Goal: Task Accomplishment & Management: Complete application form

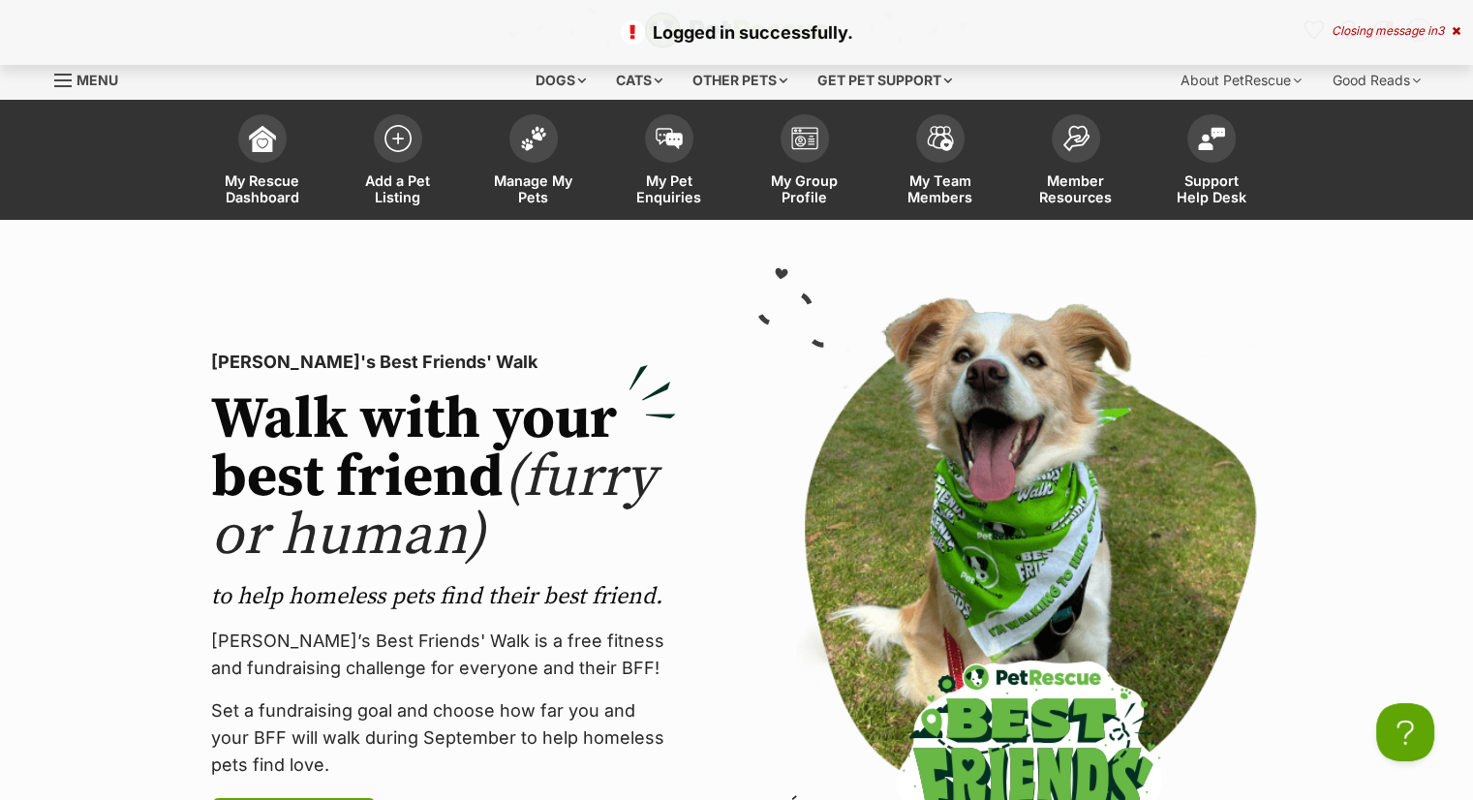
click at [1457, 34] on icon at bounding box center [1456, 31] width 9 height 12
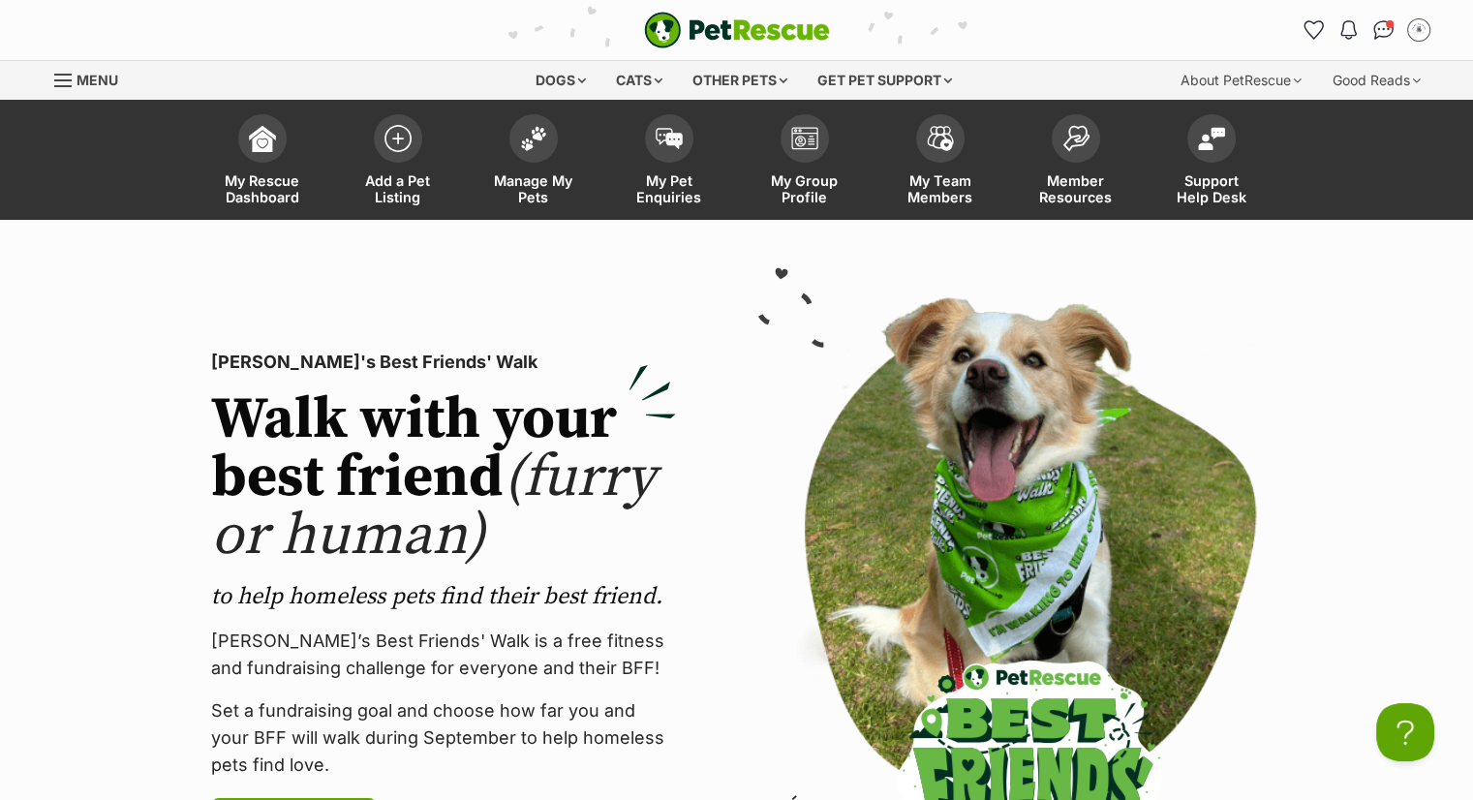
click at [1371, 283] on section "[PERSON_NAME]'s Best Friends' Walk Walk with your best friend (furry or human) …" at bounding box center [736, 598] width 1473 height 757
click at [391, 156] on span at bounding box center [398, 133] width 48 height 48
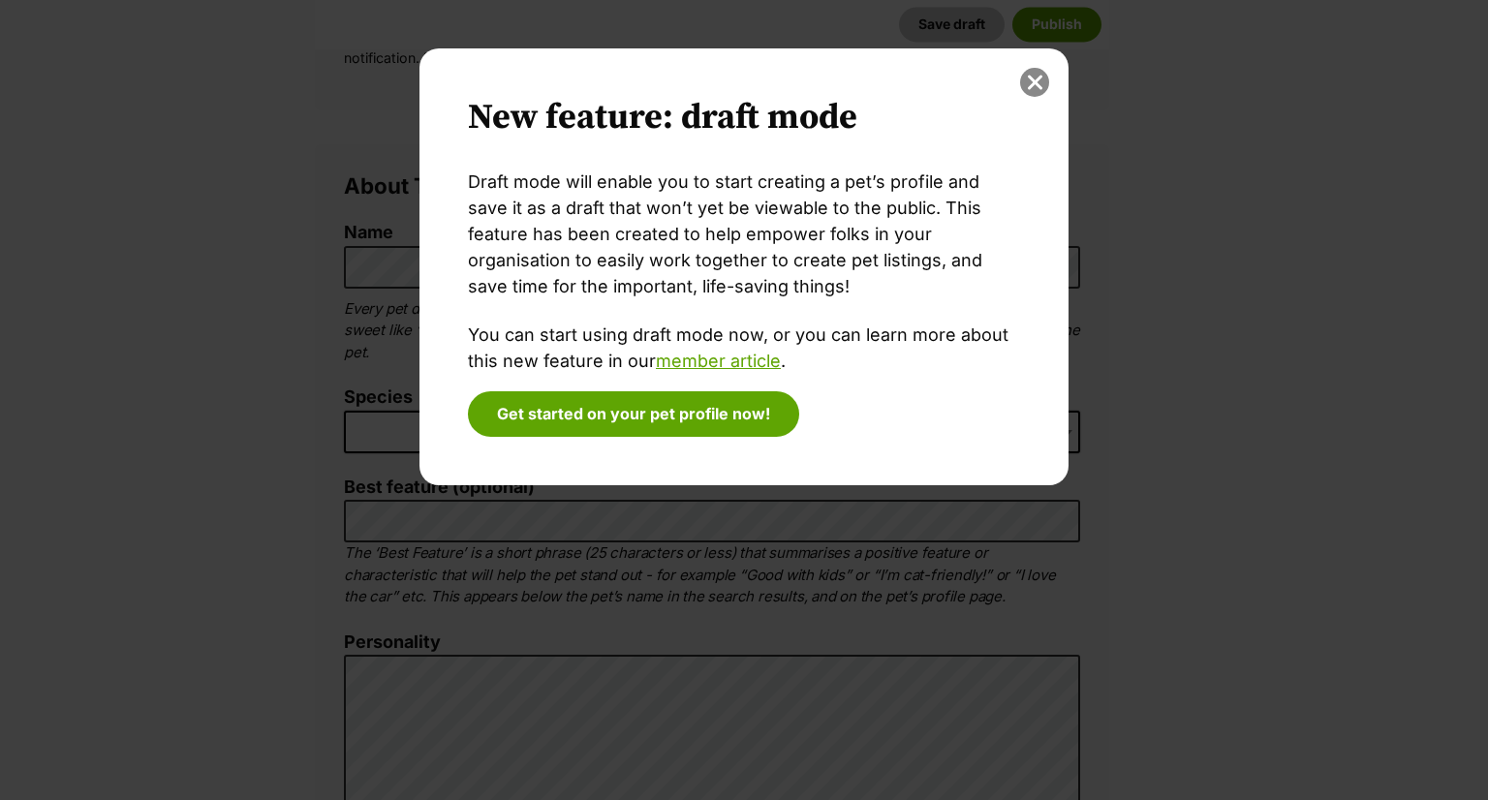
click at [1037, 88] on button "close" at bounding box center [1034, 82] width 29 height 29
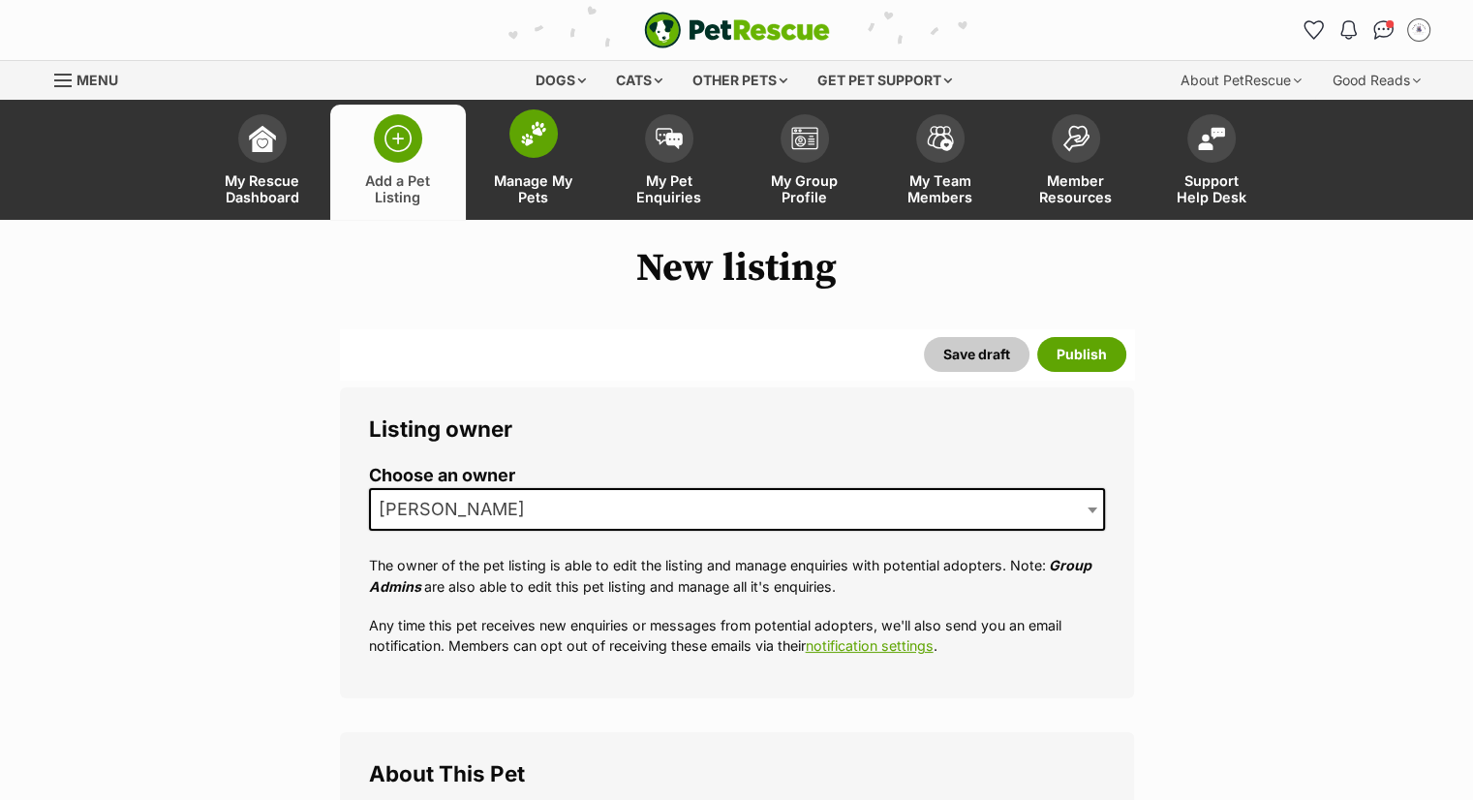
click at [527, 156] on span at bounding box center [533, 133] width 48 height 48
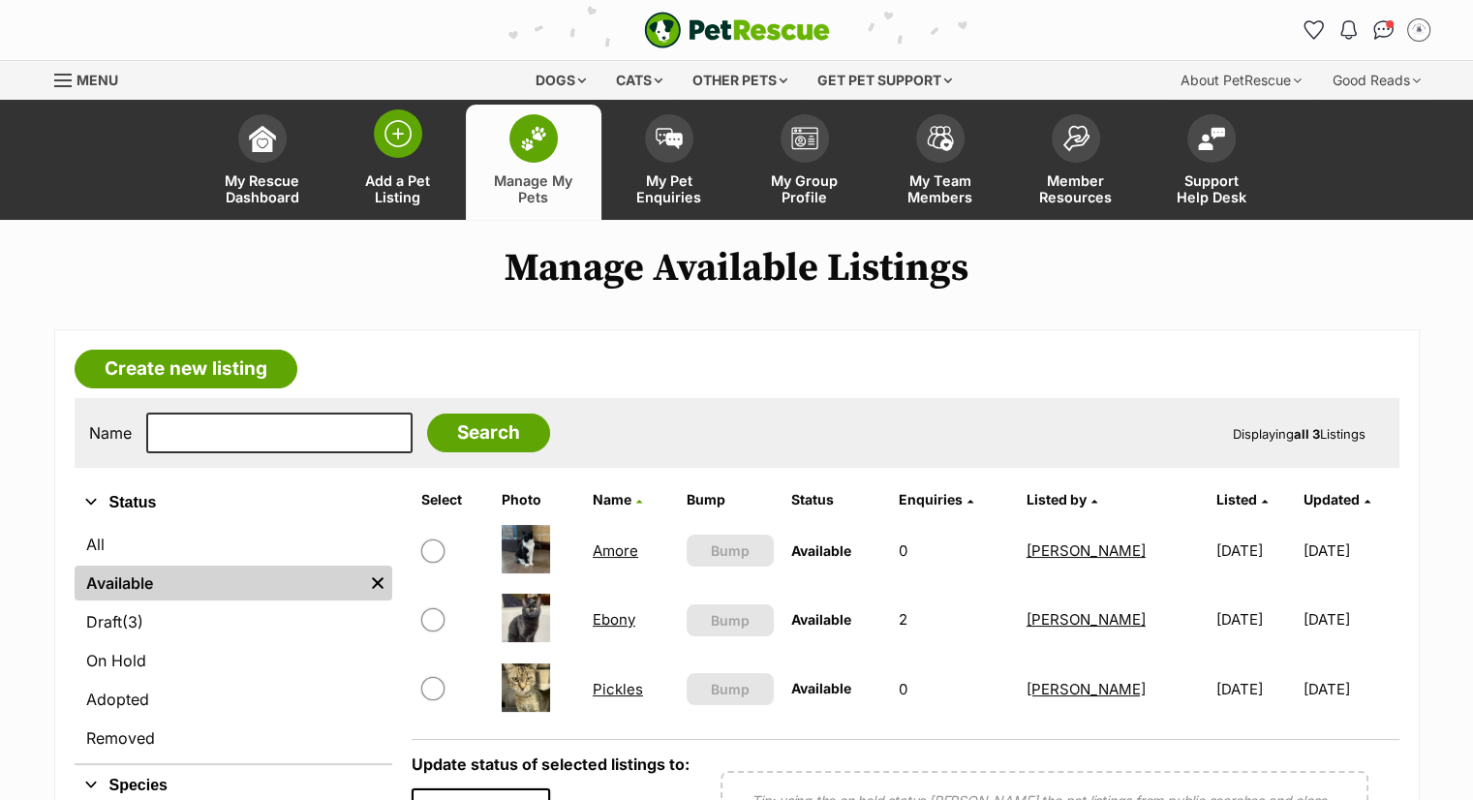
click at [397, 150] on span at bounding box center [398, 133] width 48 height 48
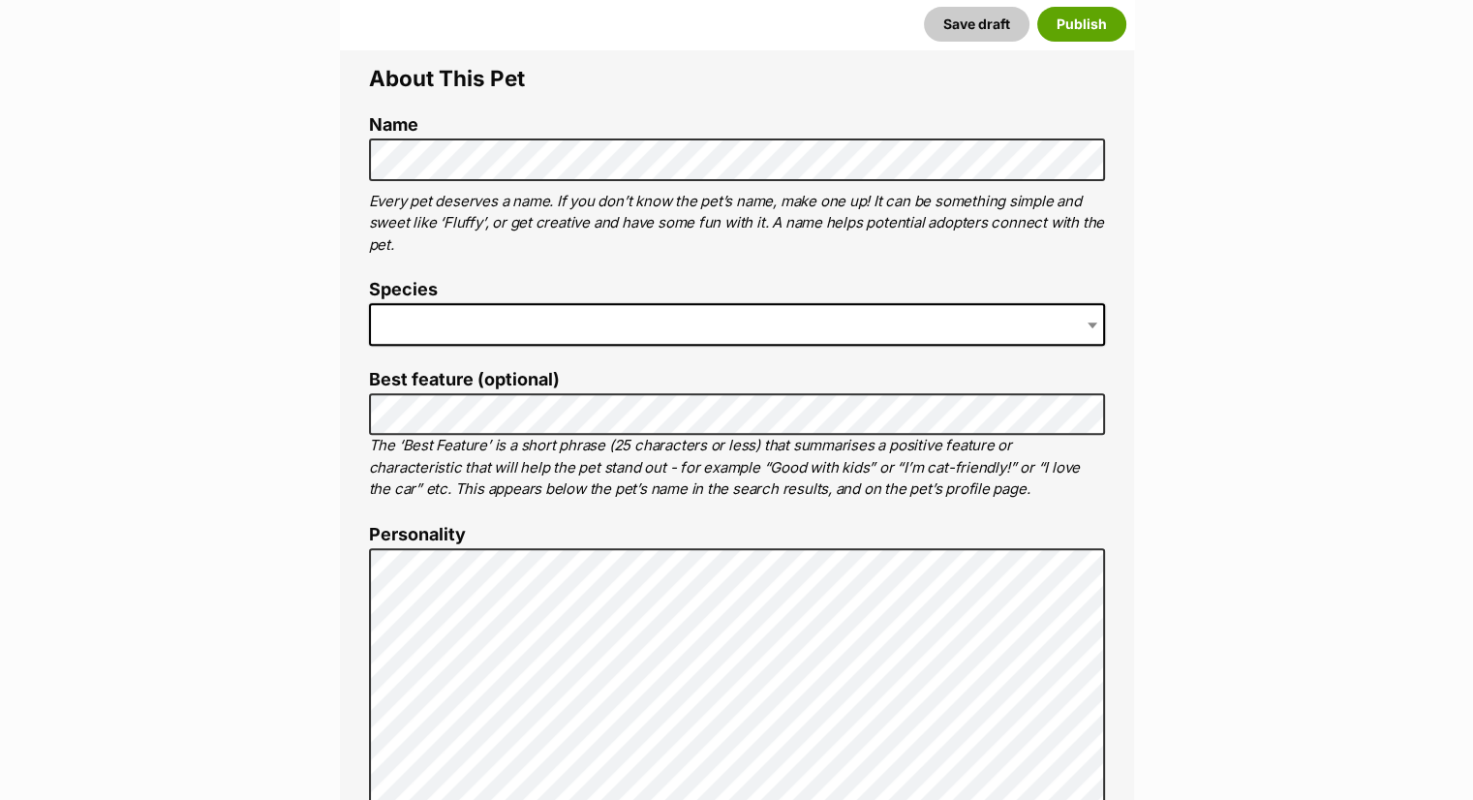
scroll to position [696, 0]
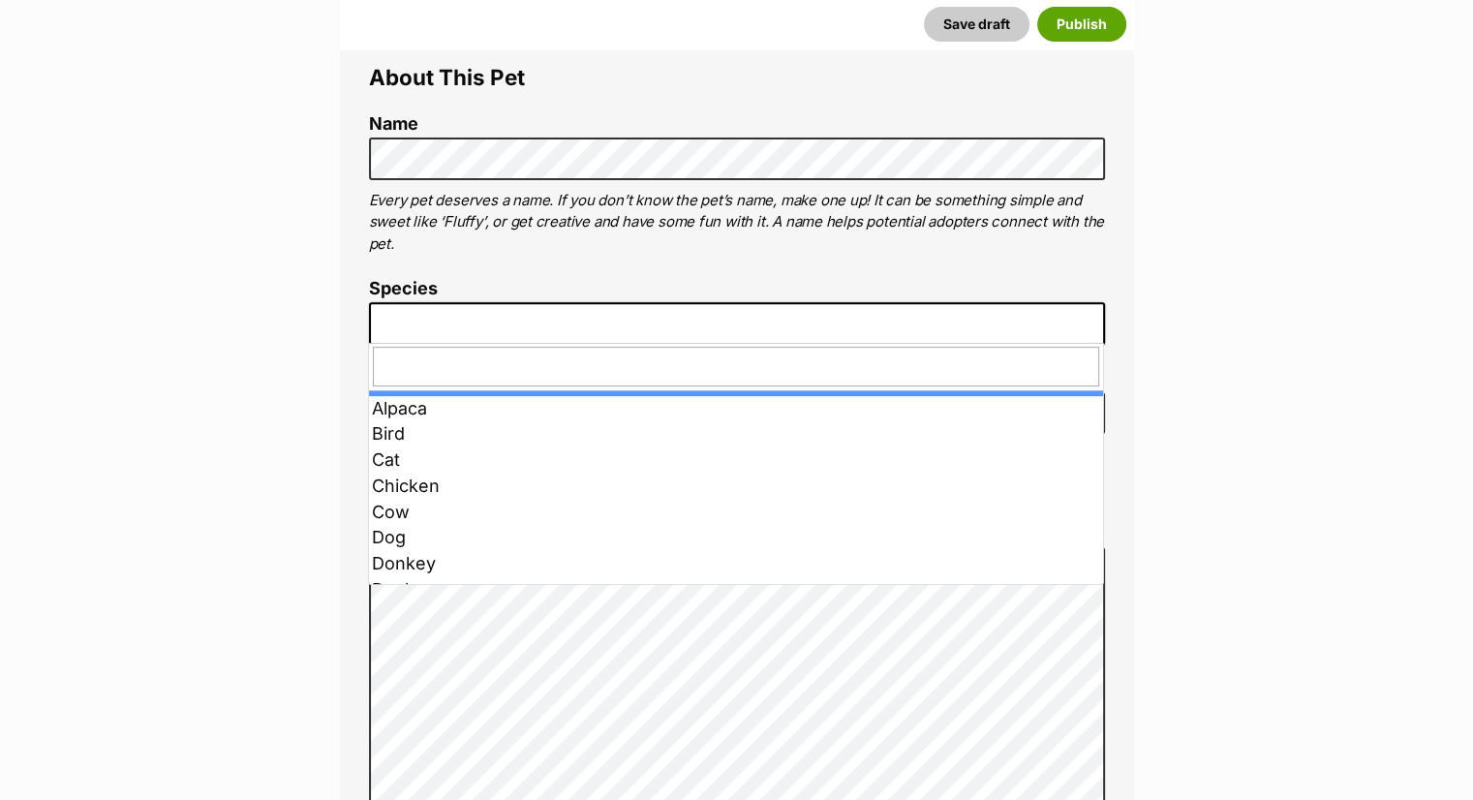
click at [507, 326] on span at bounding box center [737, 323] width 736 height 43
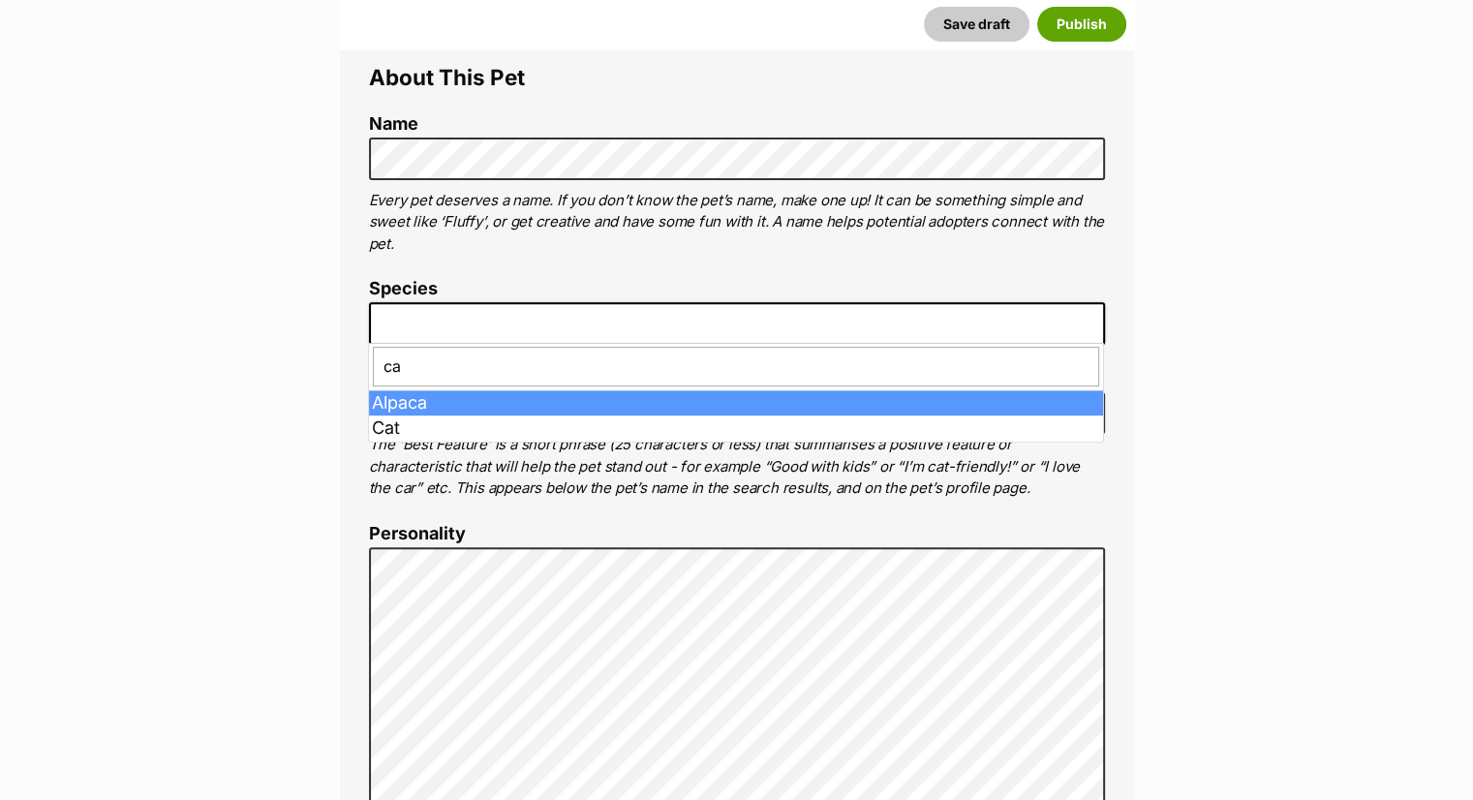
type input "cat"
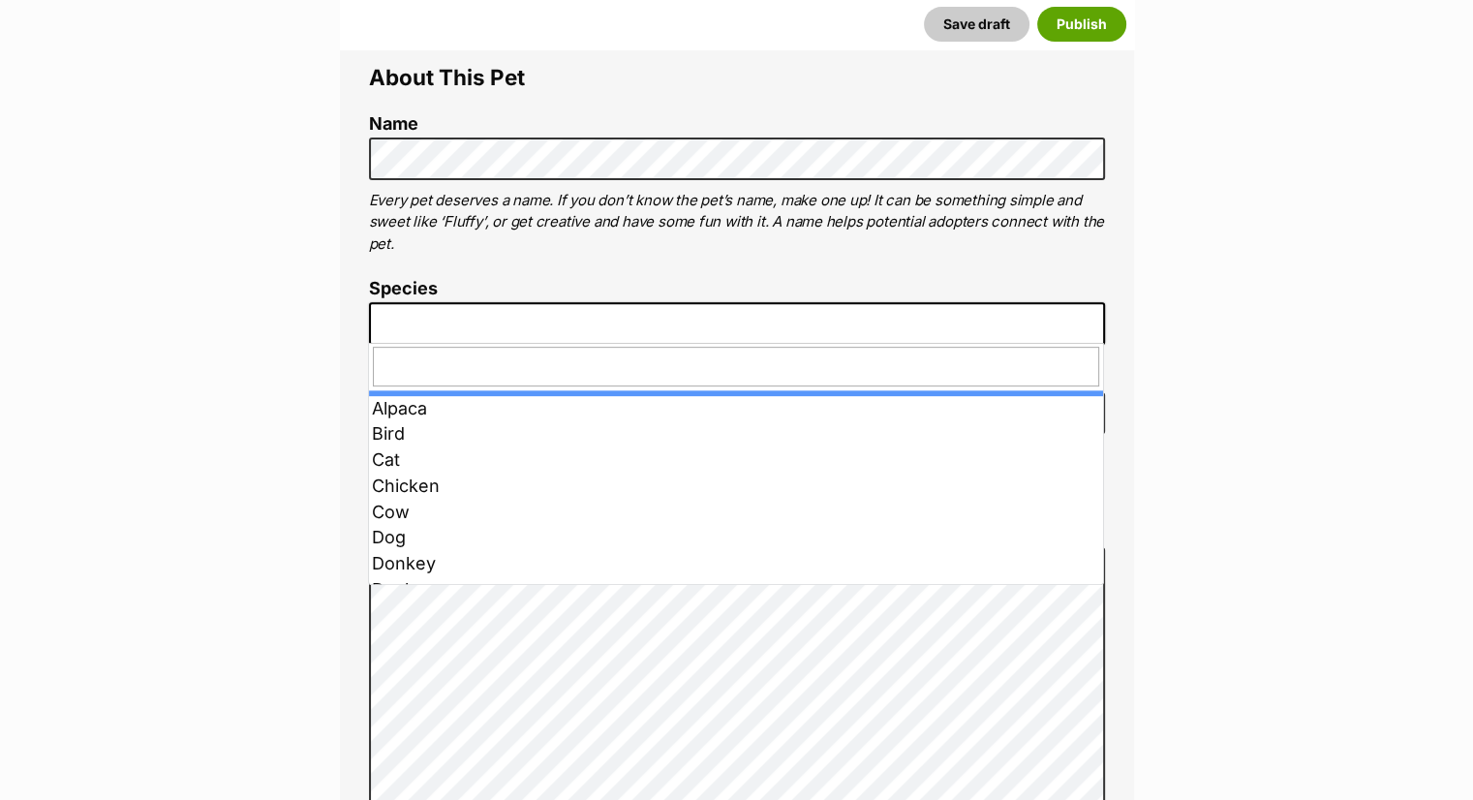
click at [511, 303] on span at bounding box center [737, 323] width 736 height 43
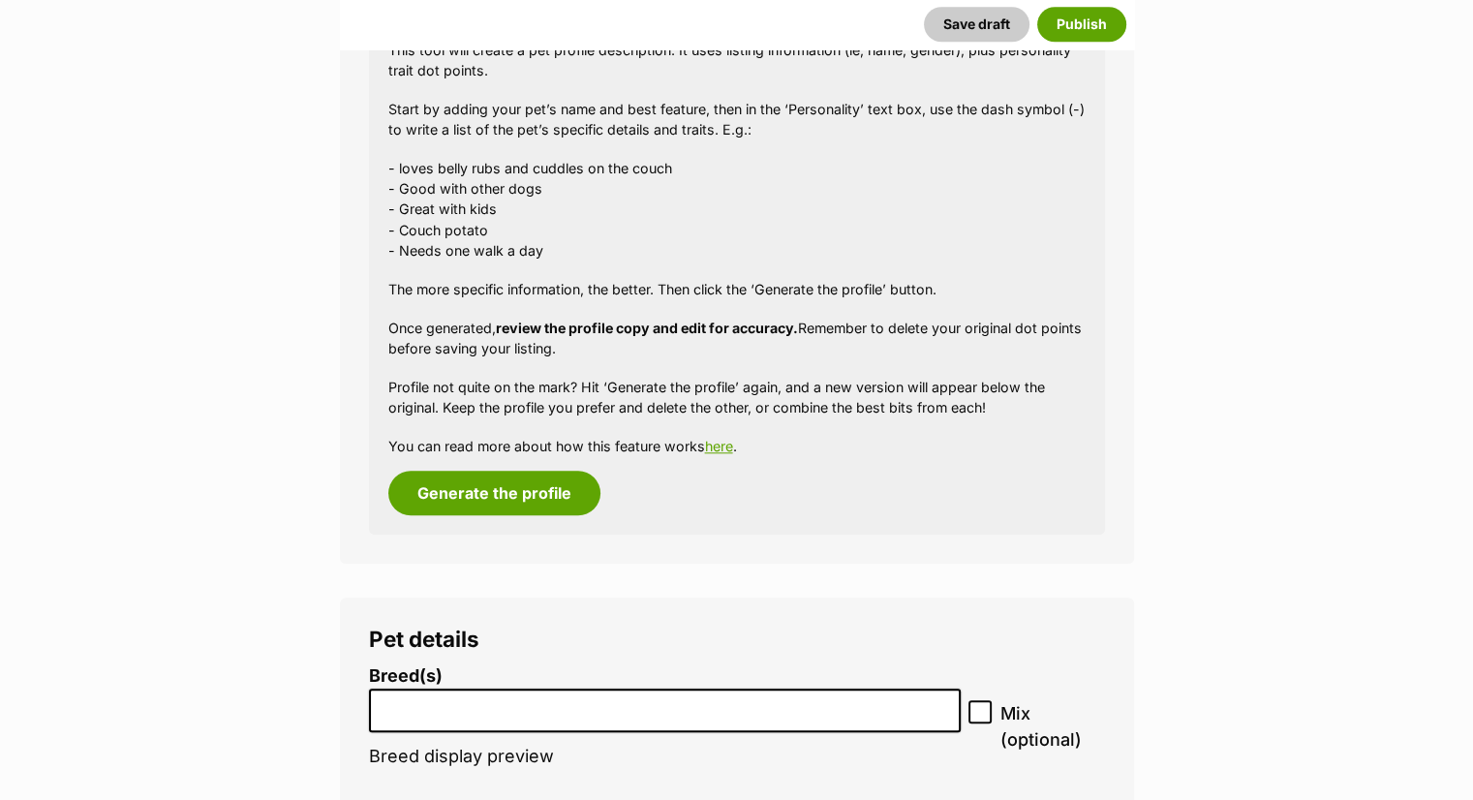
scroll to position [1790, 0]
click at [502, 479] on button "Generate the profile" at bounding box center [494, 492] width 212 height 45
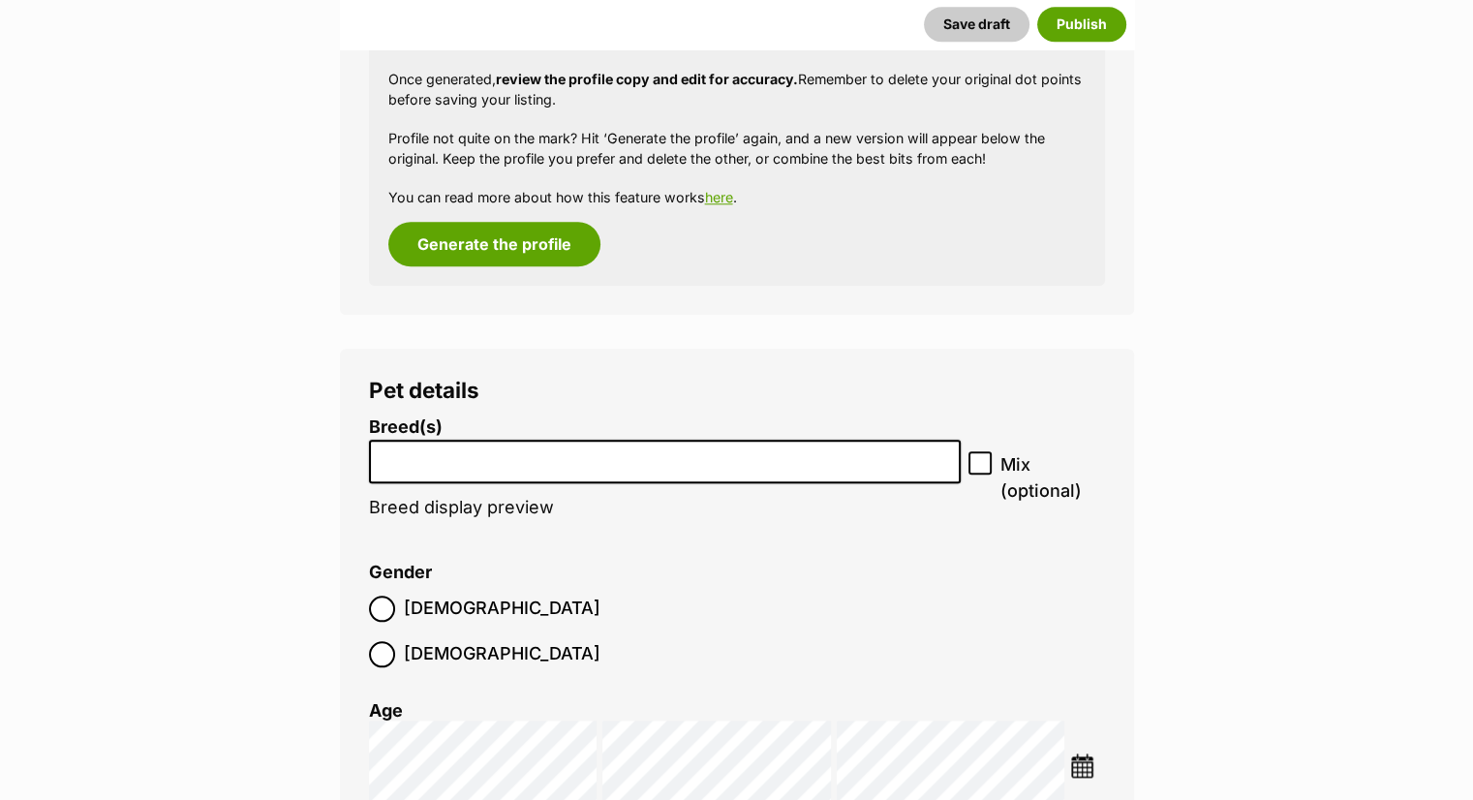
scroll to position [2041, 0]
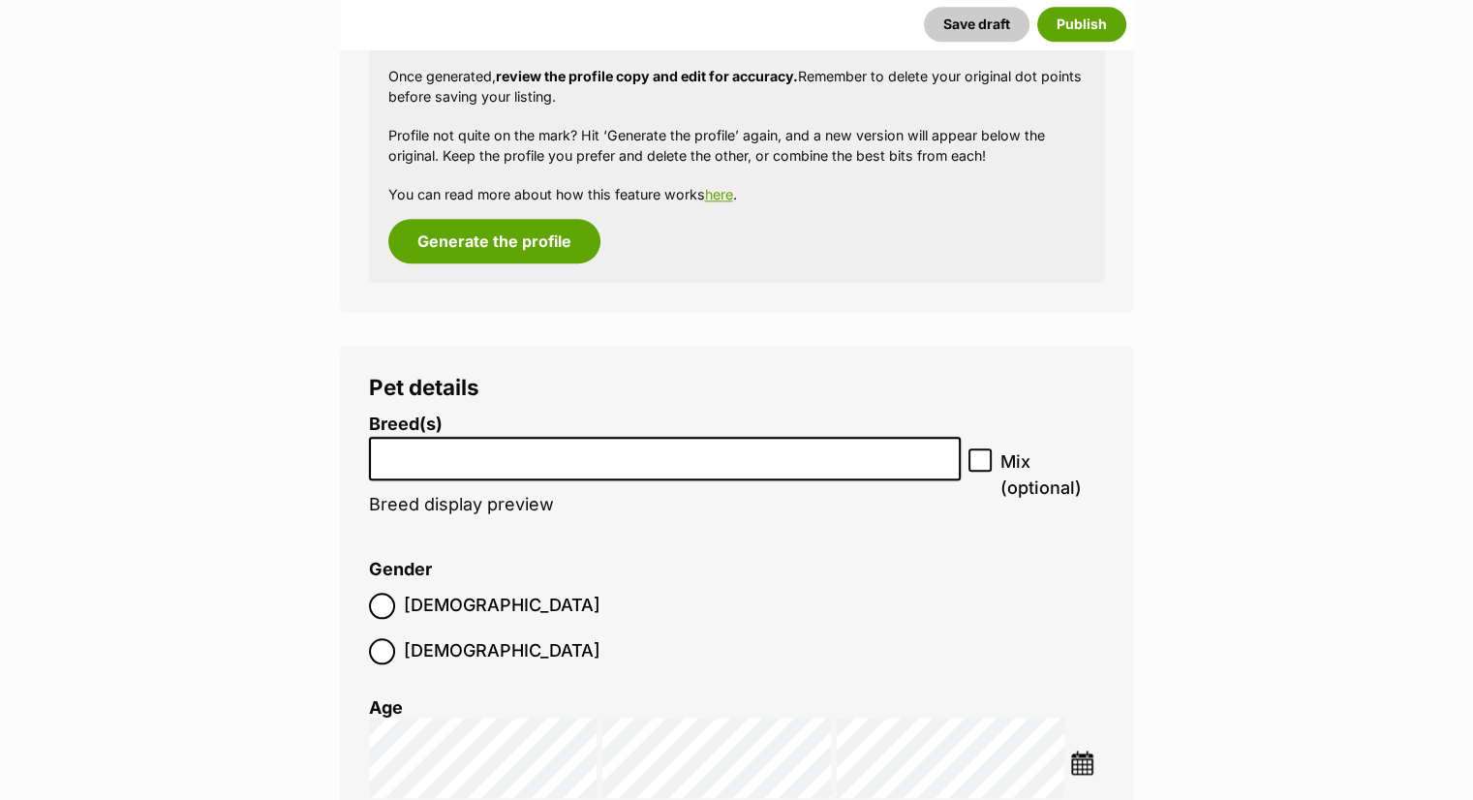
click at [825, 474] on li at bounding box center [665, 459] width 579 height 40
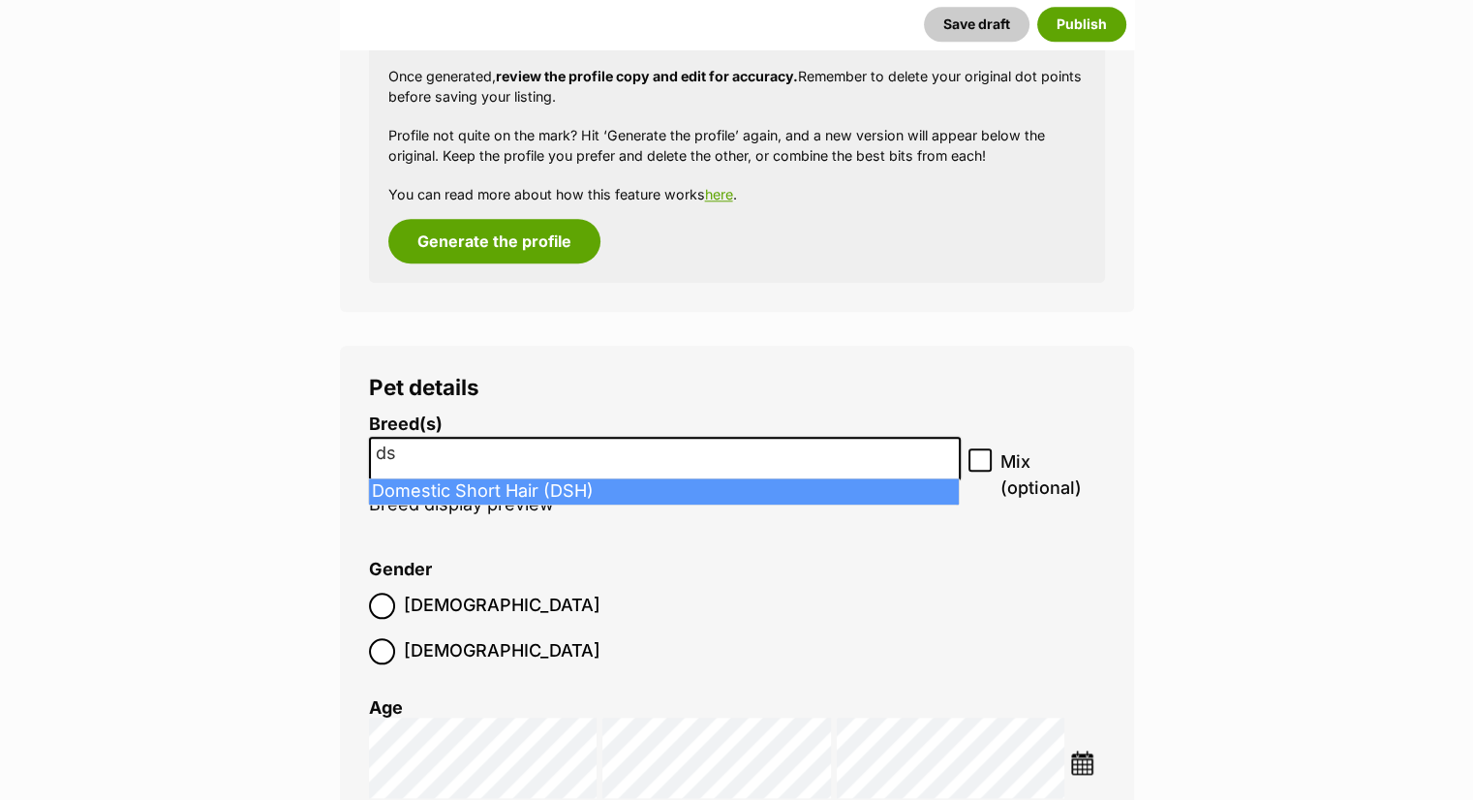
type input "ds"
select select "252102"
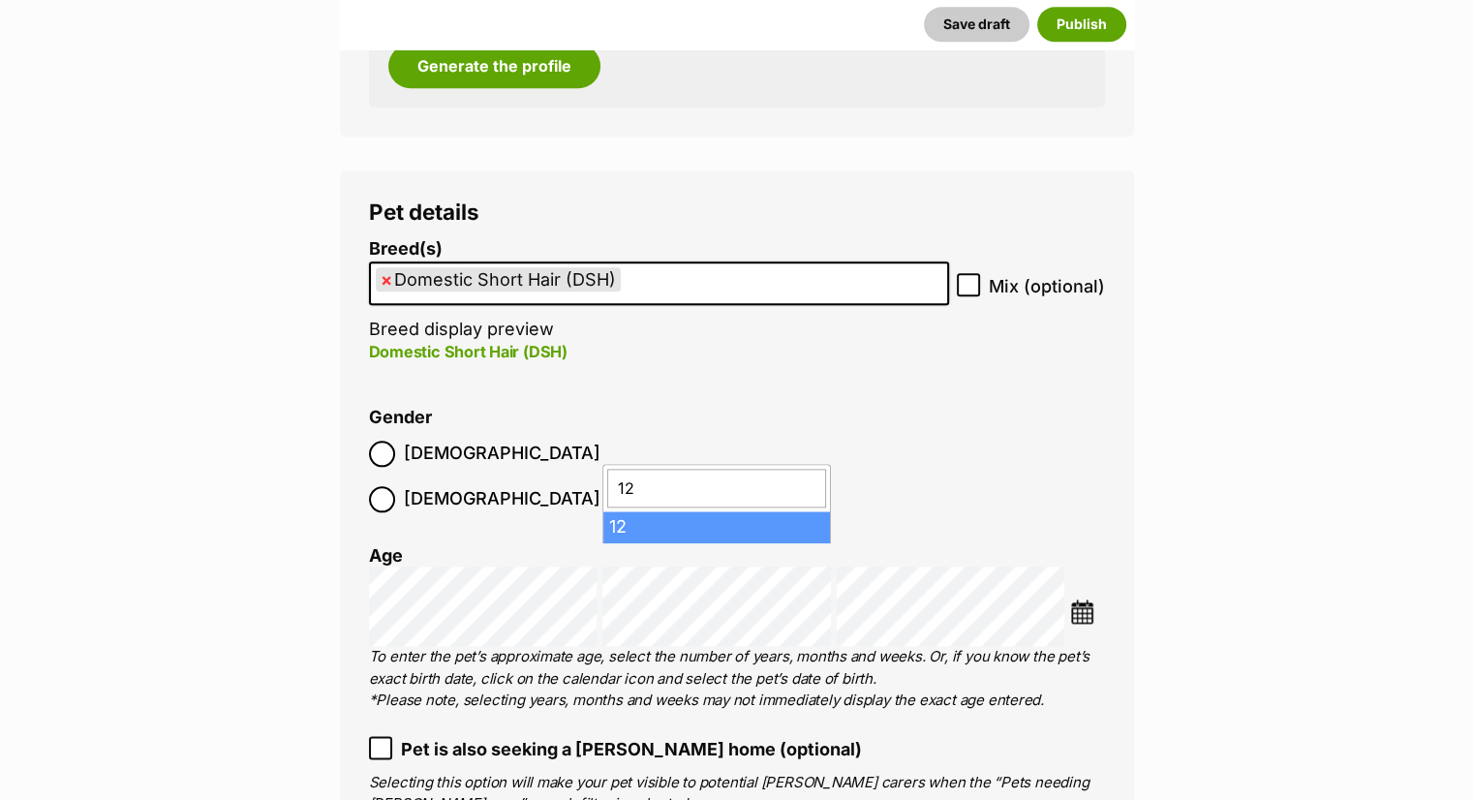
scroll to position [0, 0]
type input "12"
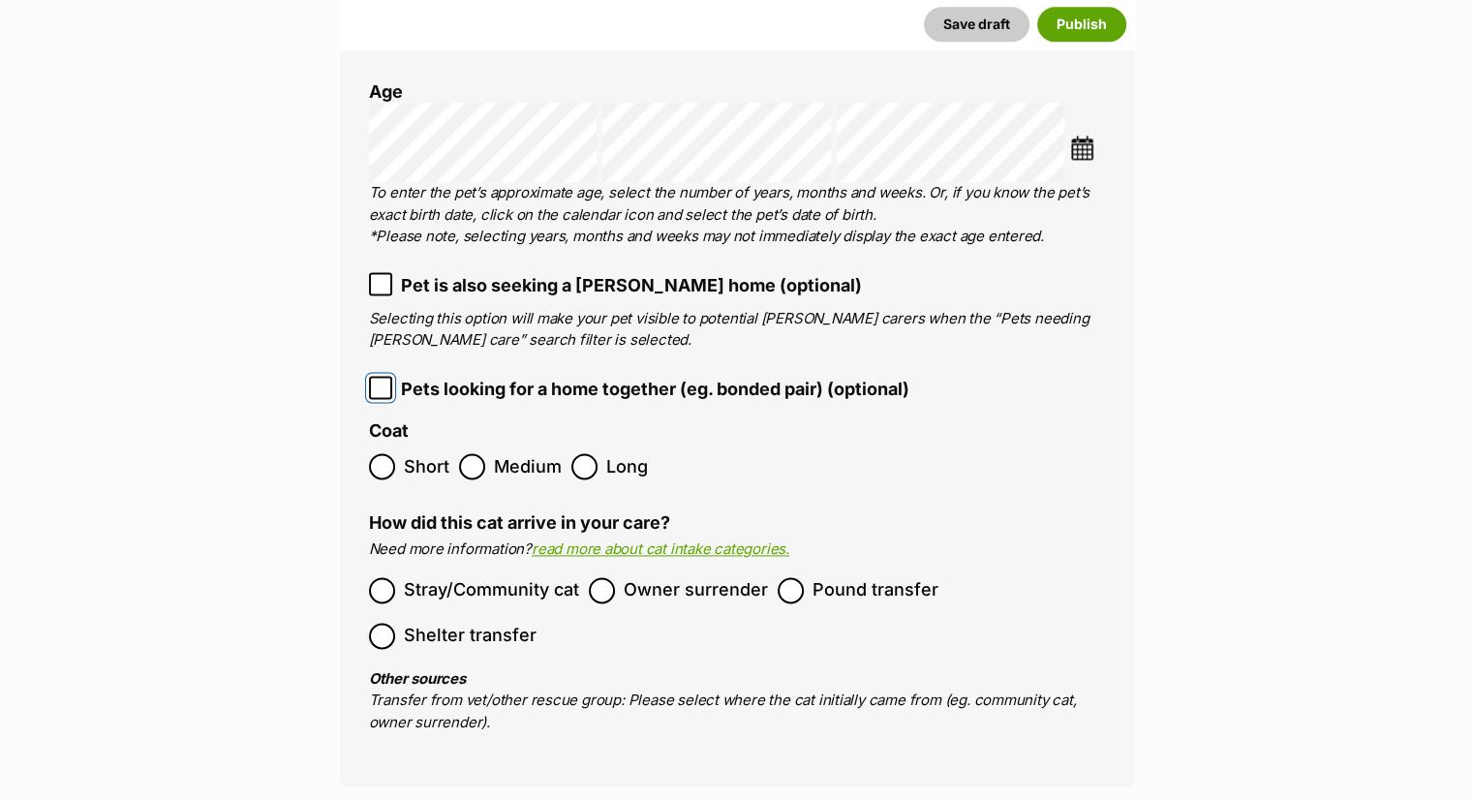
scroll to position [2681, 0]
drag, startPoint x: 380, startPoint y: 508, endPoint x: 292, endPoint y: 495, distance: 88.2
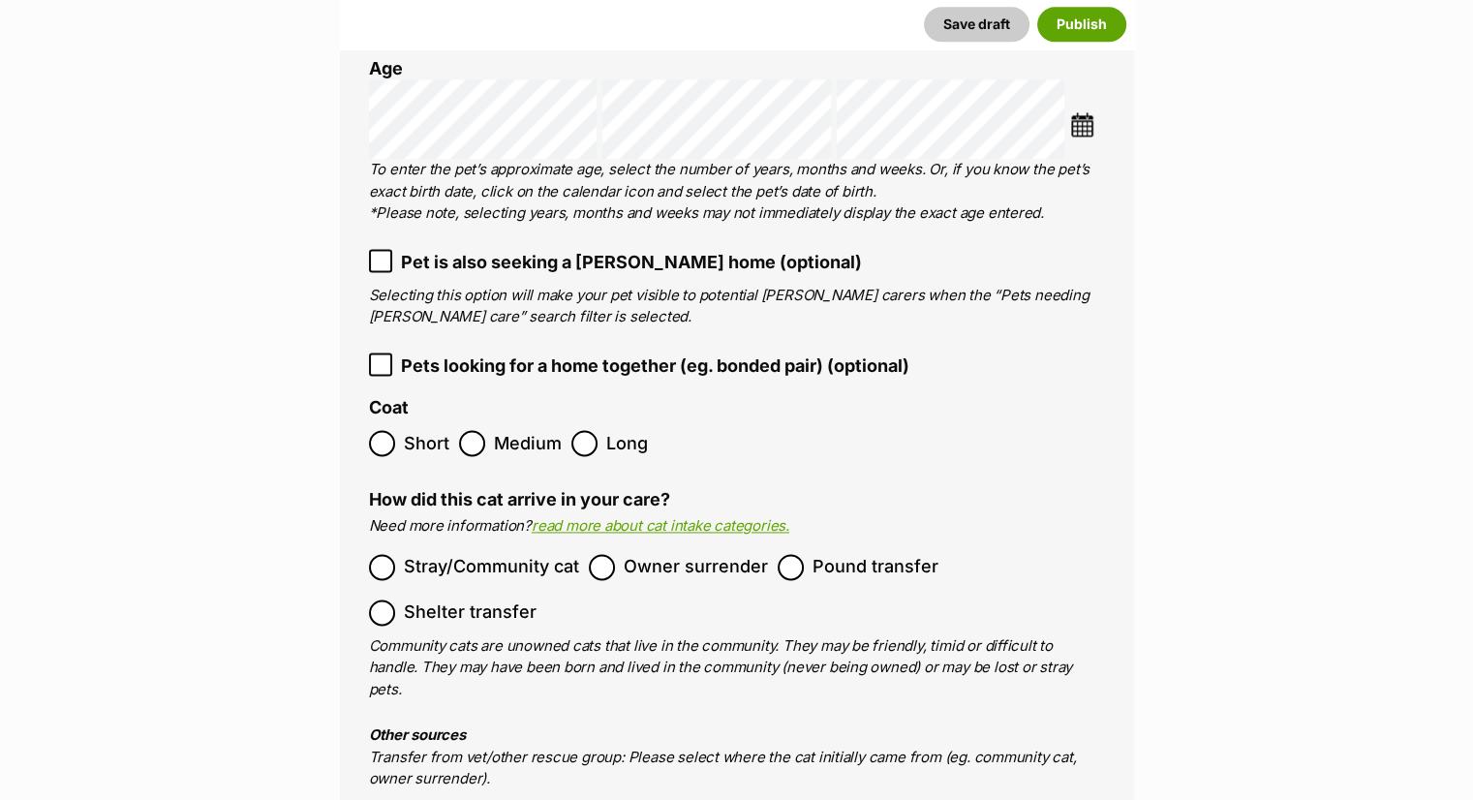
scroll to position [2704, 0]
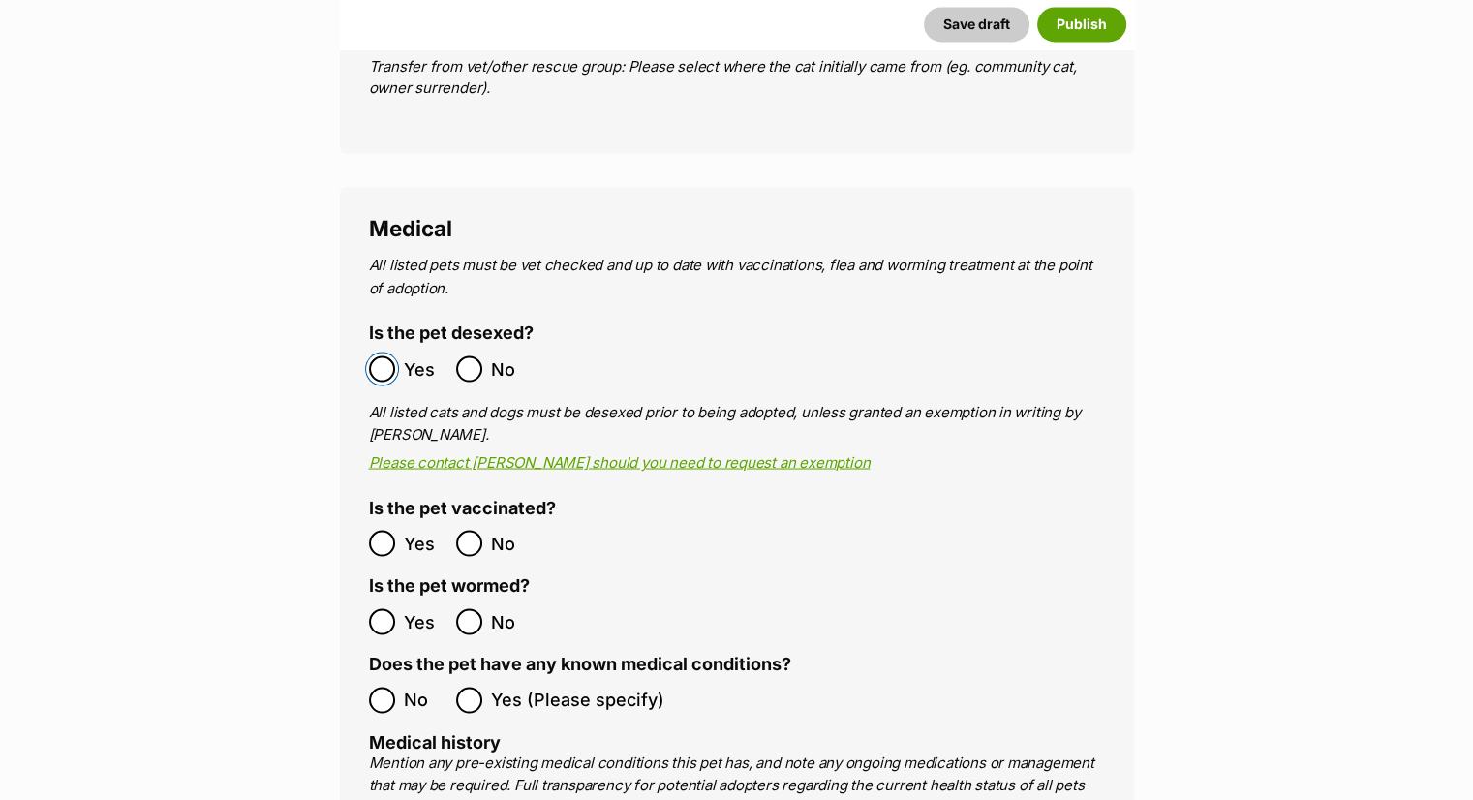
scroll to position [3397, 0]
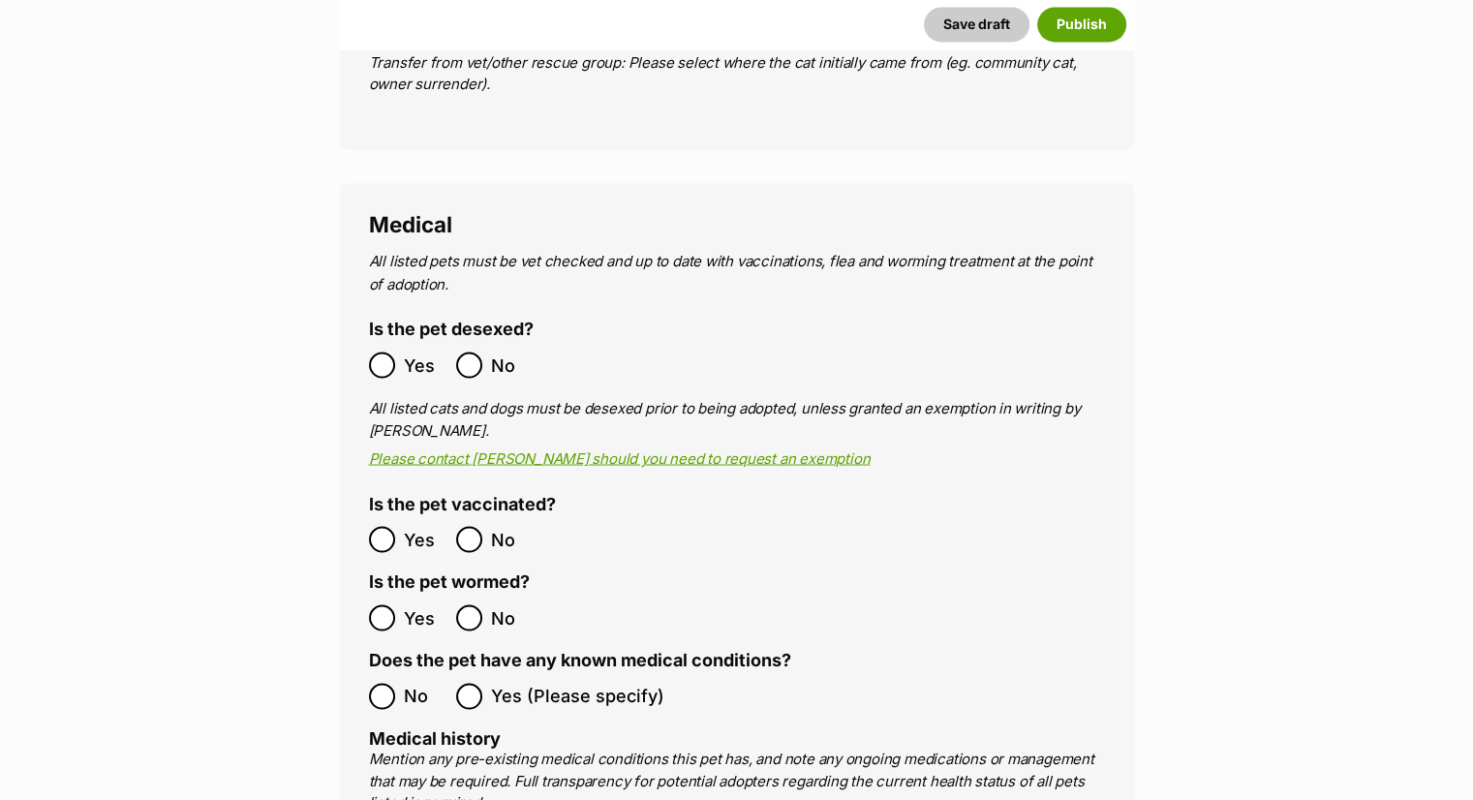
click at [332, 660] on div "Listing owner Choose an owner Emma Grabowski The owner of the pet listing is ab…" at bounding box center [736, 718] width 823 height 7573
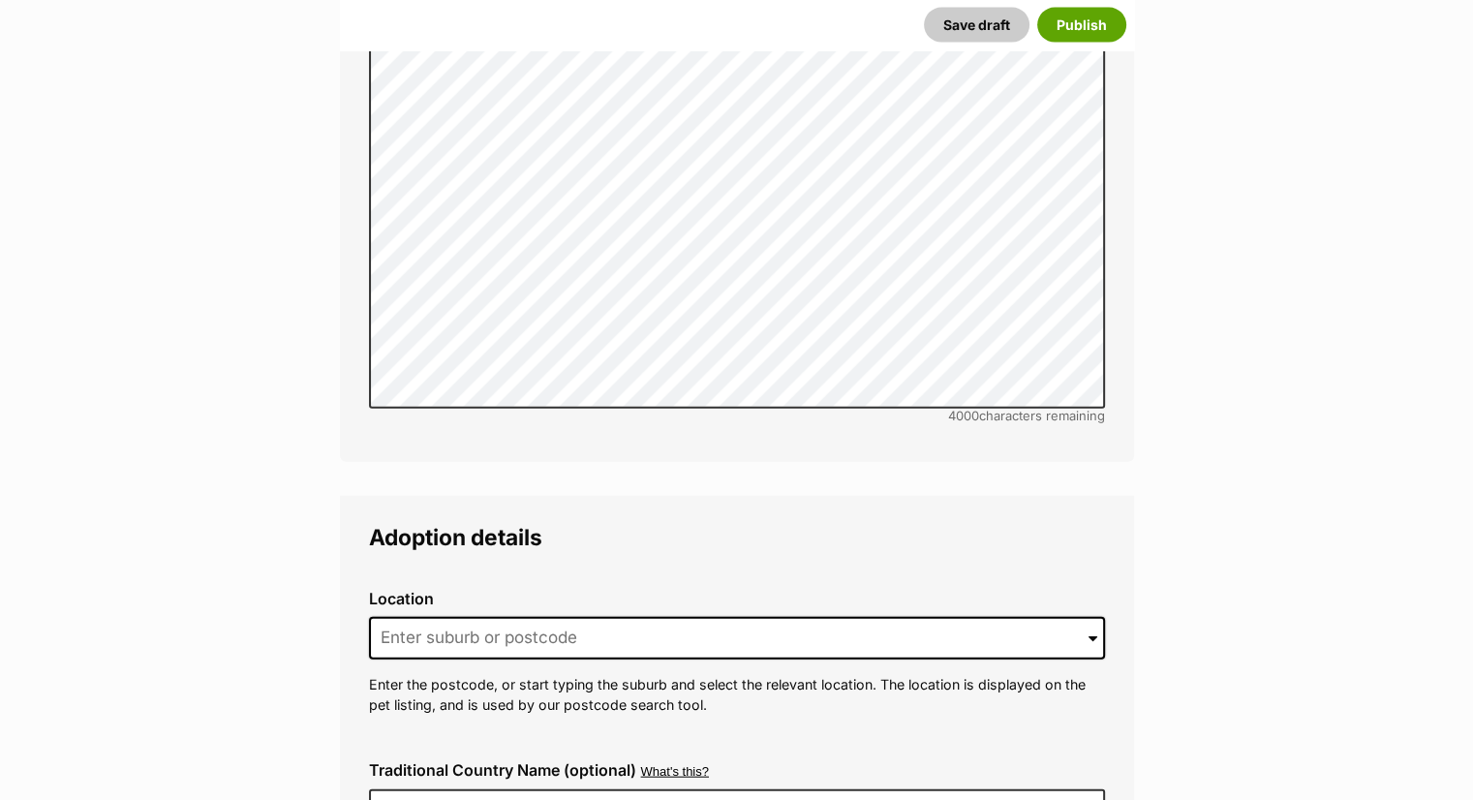
scroll to position [4297, 0]
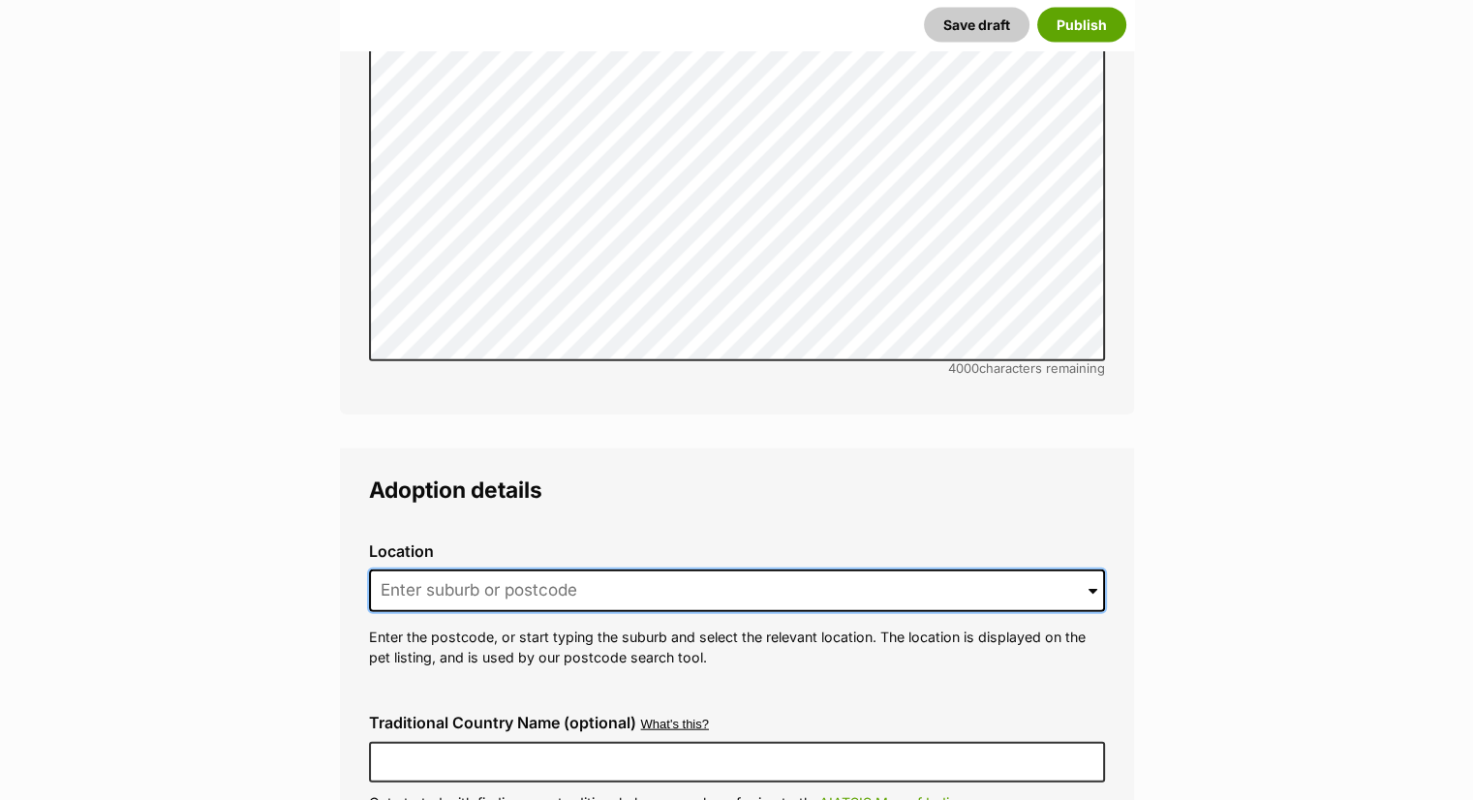
click at [492, 569] on input at bounding box center [737, 590] width 736 height 43
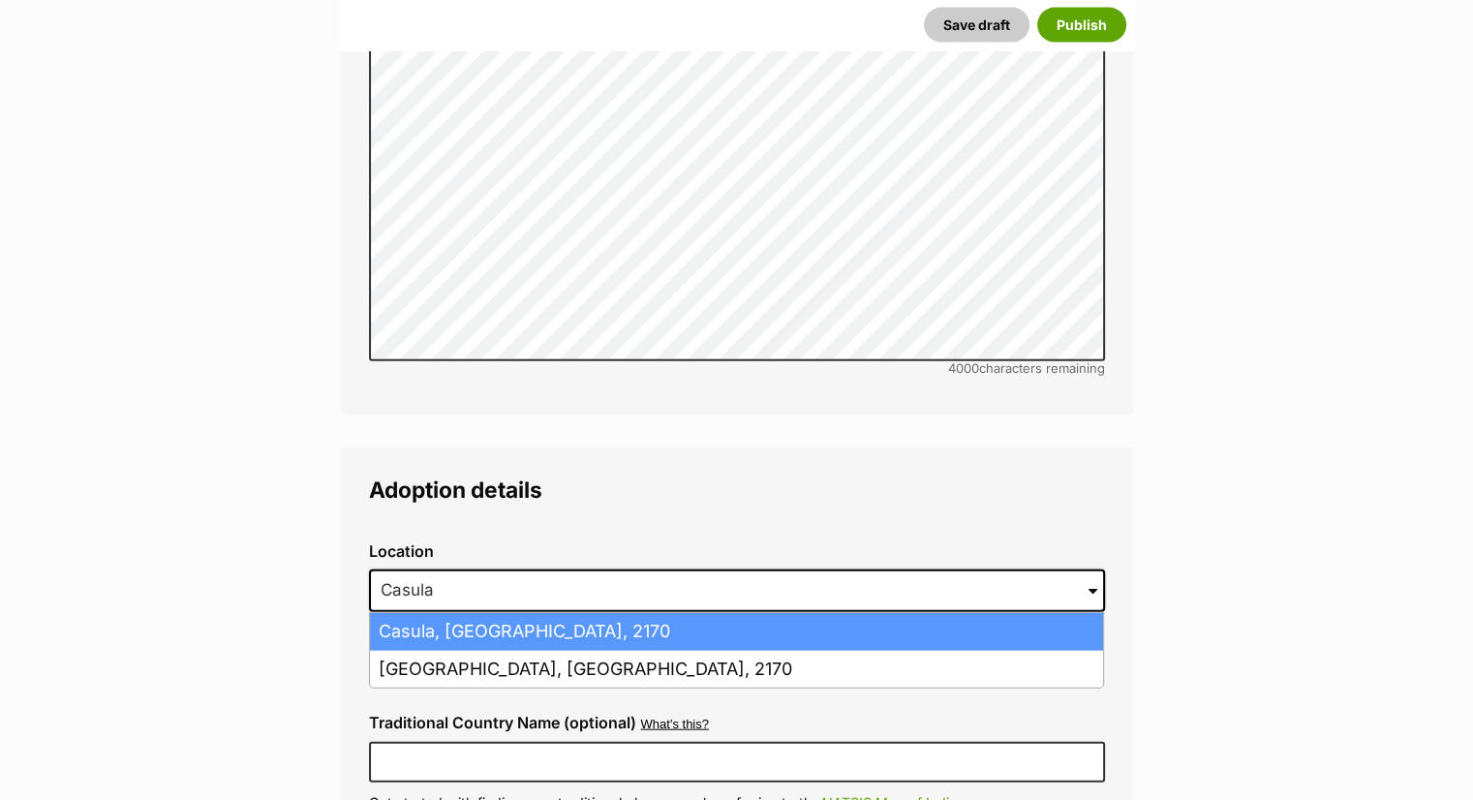
click at [444, 613] on li "Casula, New South Wales, 2170" at bounding box center [736, 632] width 733 height 38
type input "Casula, New South Wales, 2170"
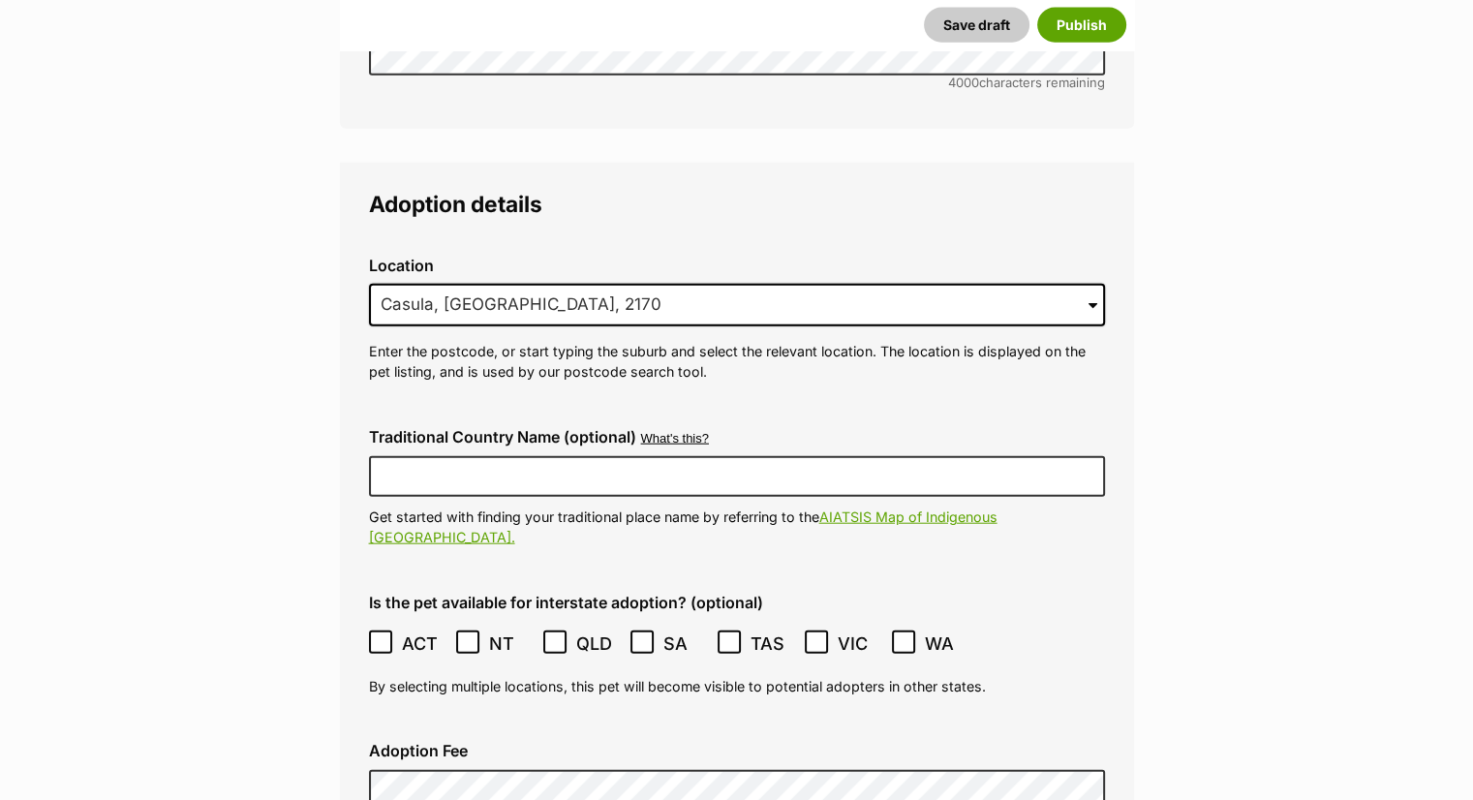
scroll to position [4598, 0]
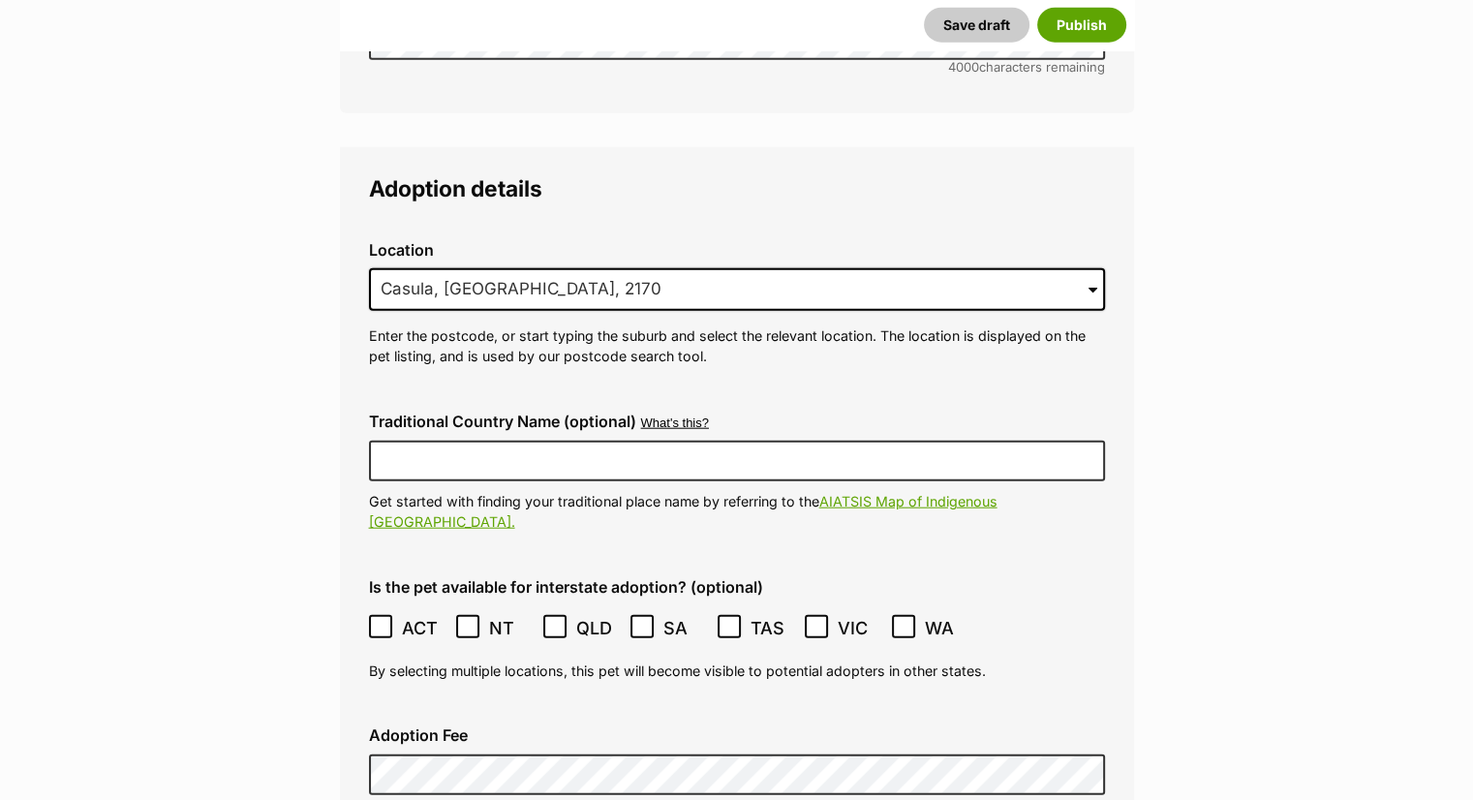
click at [557, 620] on icon at bounding box center [555, 627] width 14 height 14
click at [574, 599] on div "Is the pet available for interstate adoption? (optional) ACT NSW NT QLD SA TAS …" at bounding box center [736, 630] width 767 height 135
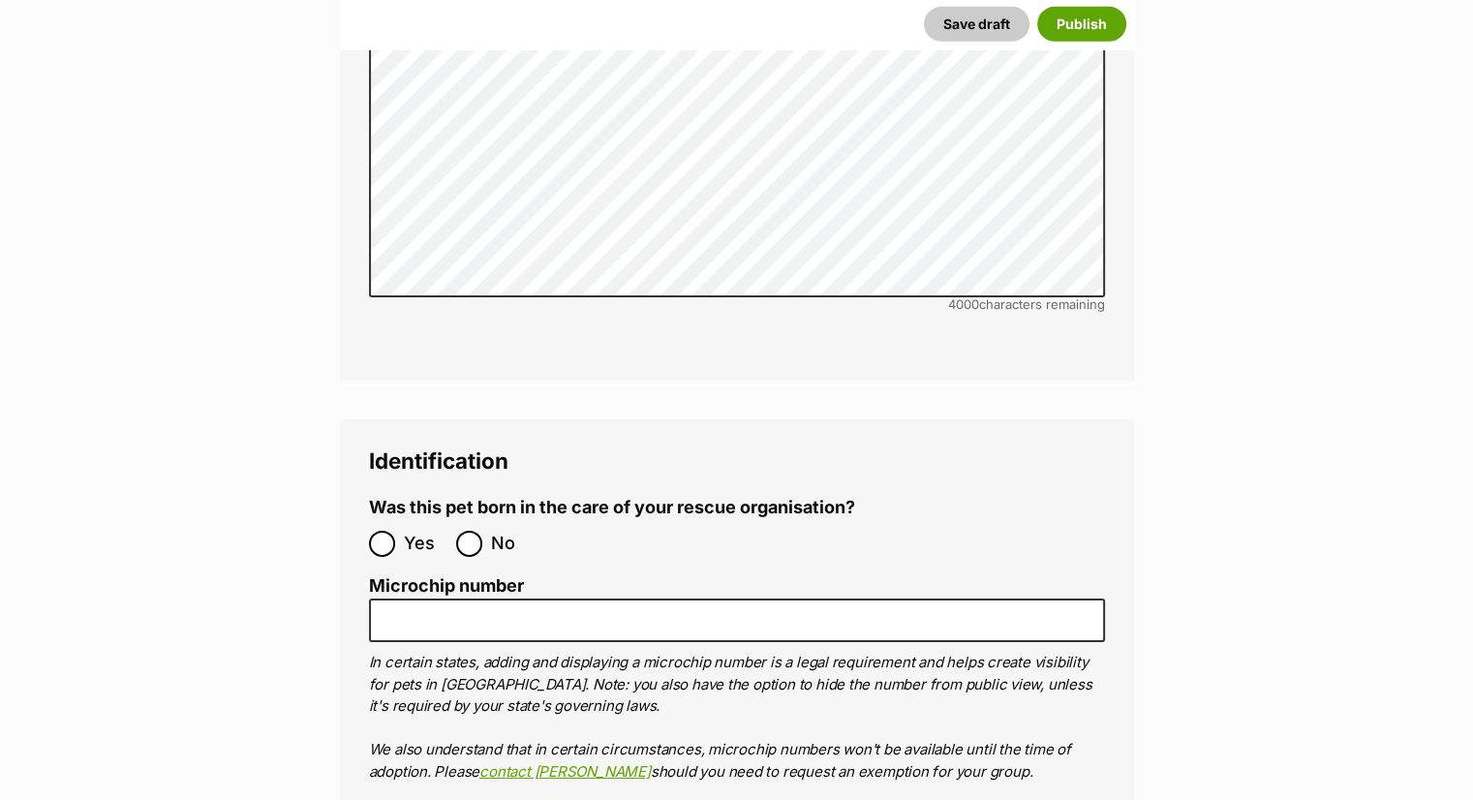
scroll to position [6248, 0]
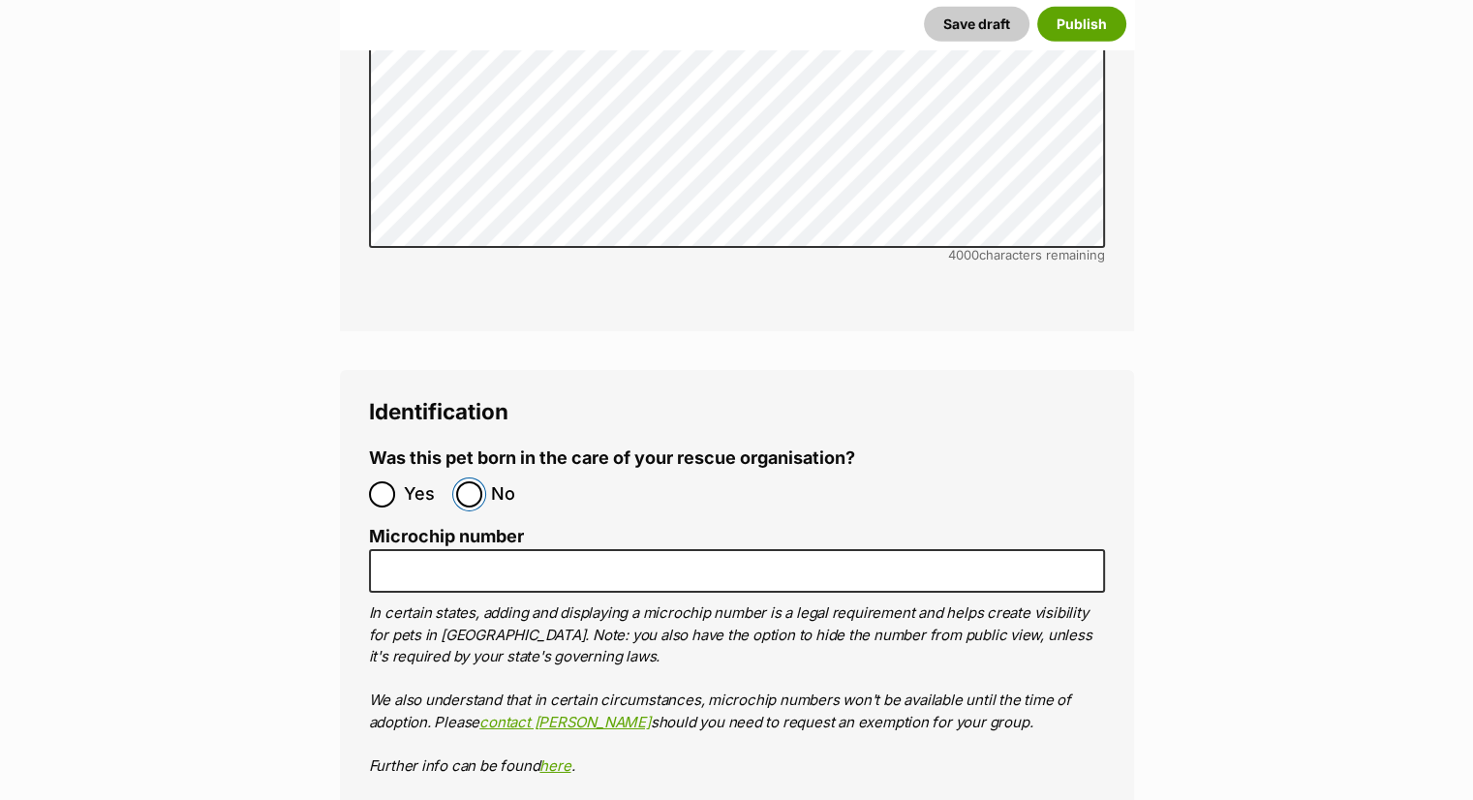
click at [475, 481] on input "No" at bounding box center [469, 494] width 26 height 26
radio input "true"
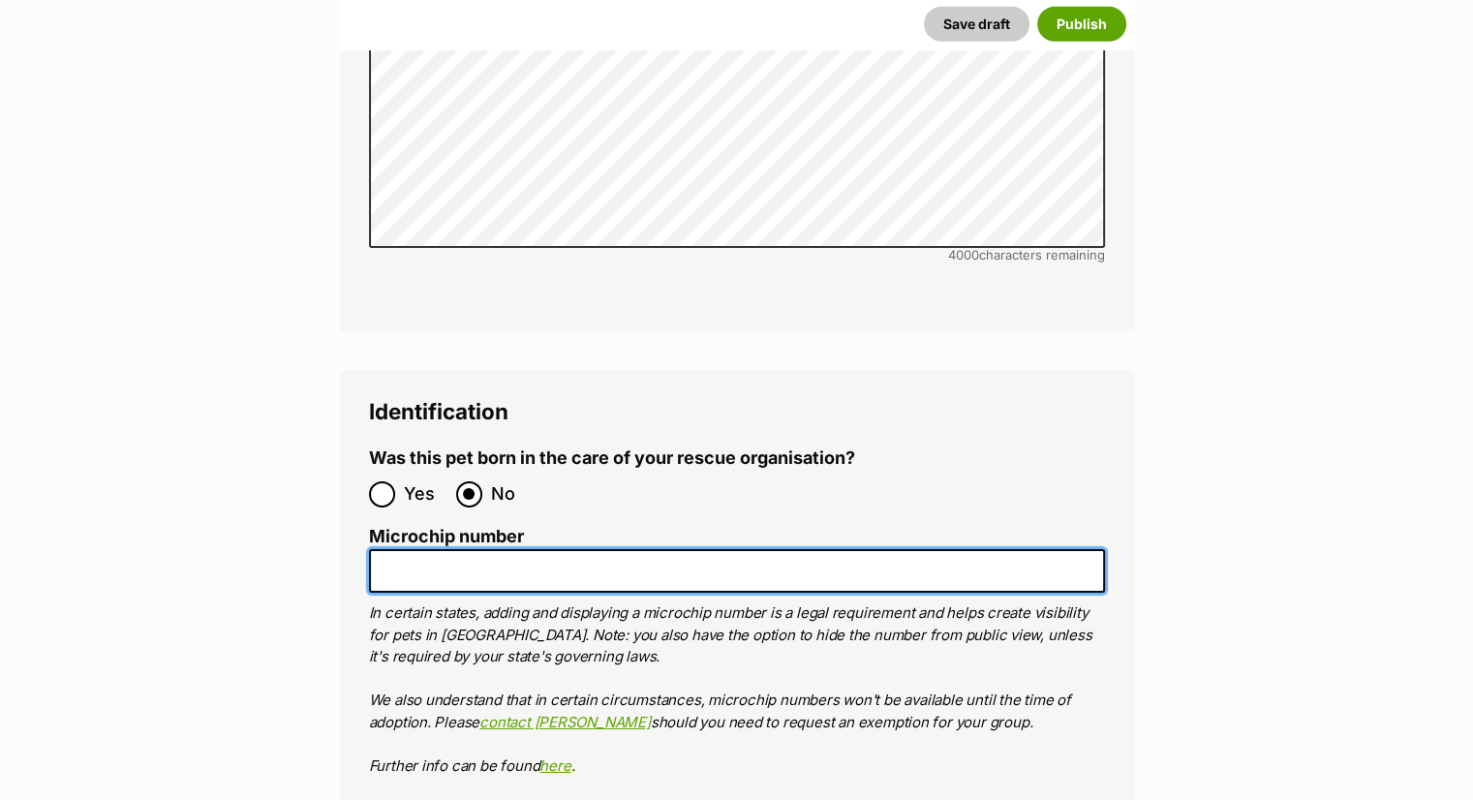
click at [448, 549] on input "Microchip number" at bounding box center [737, 571] width 736 height 44
click at [526, 549] on input "Microchip number" at bounding box center [737, 571] width 736 height 44
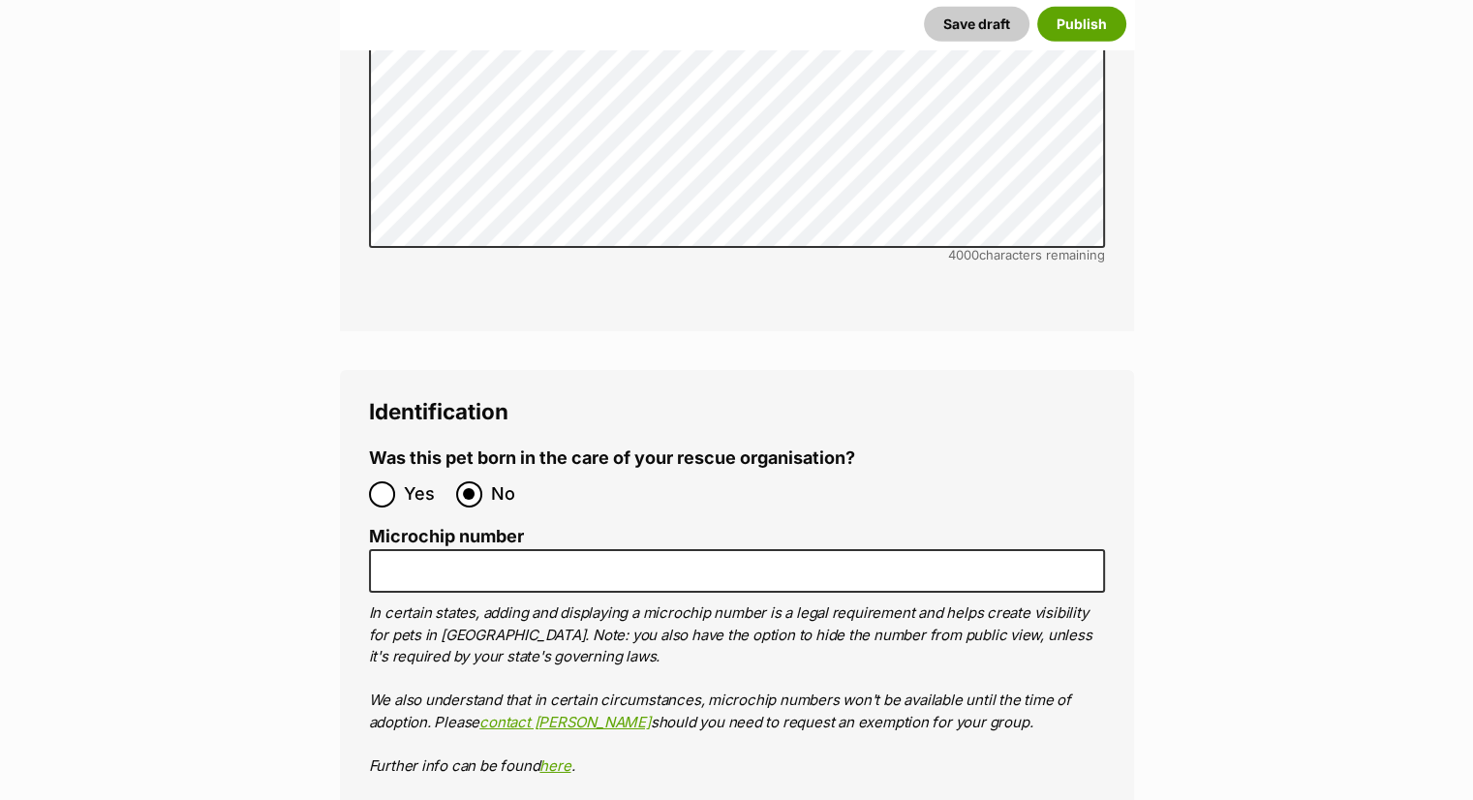
type input "TACC Rescue"
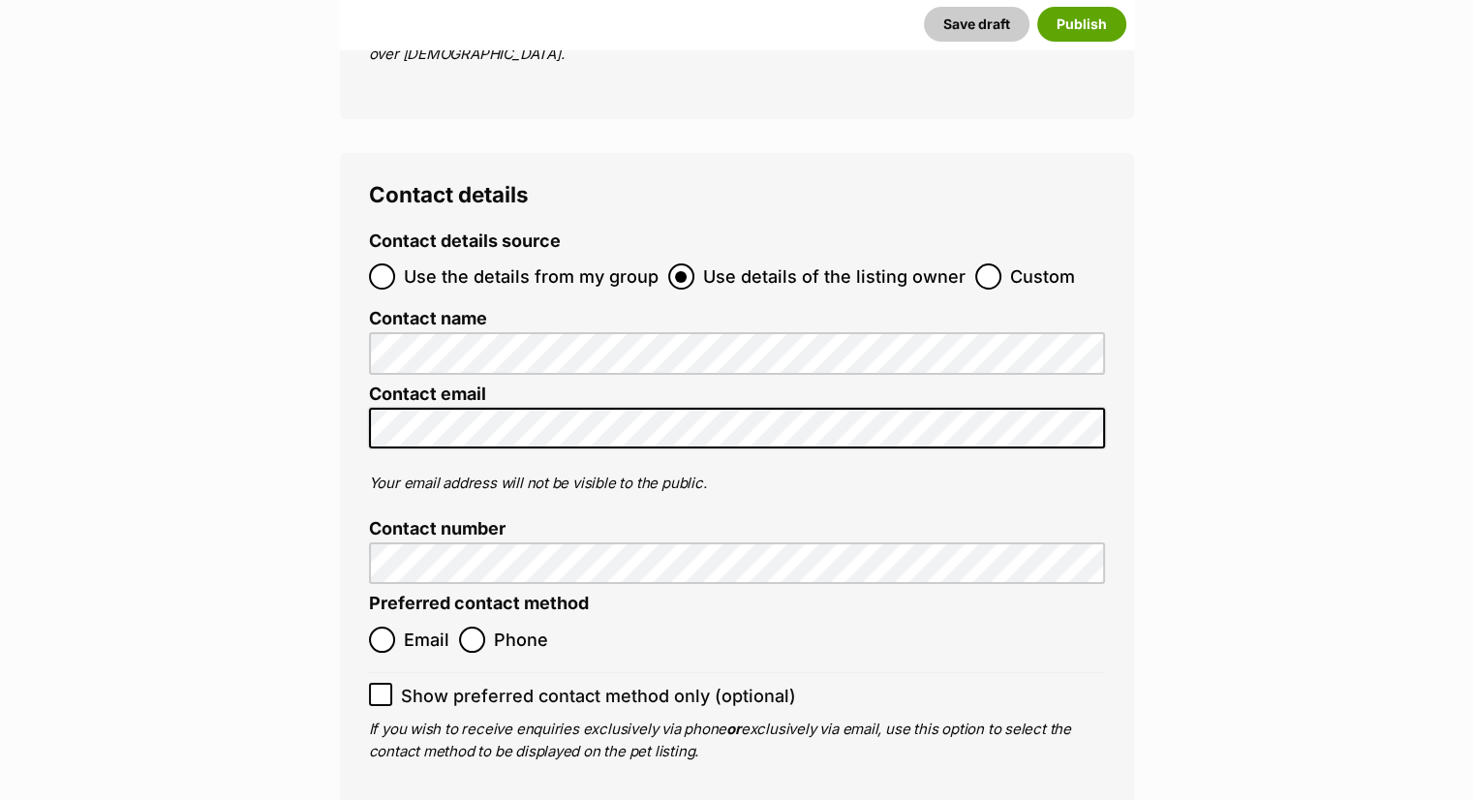
scroll to position [7382, 0]
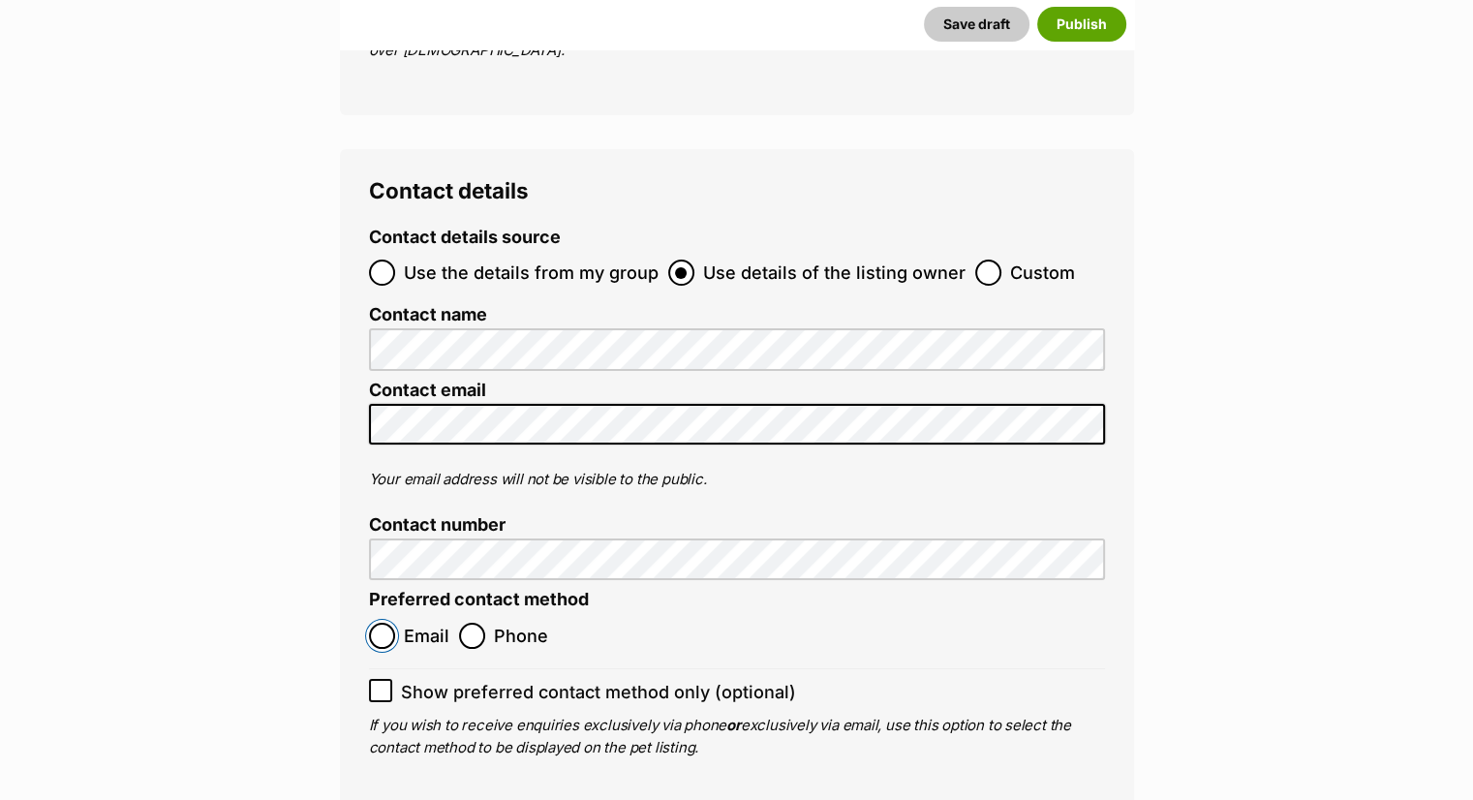
click at [391, 623] on input "Email" at bounding box center [382, 636] width 26 height 26
radio input "true"
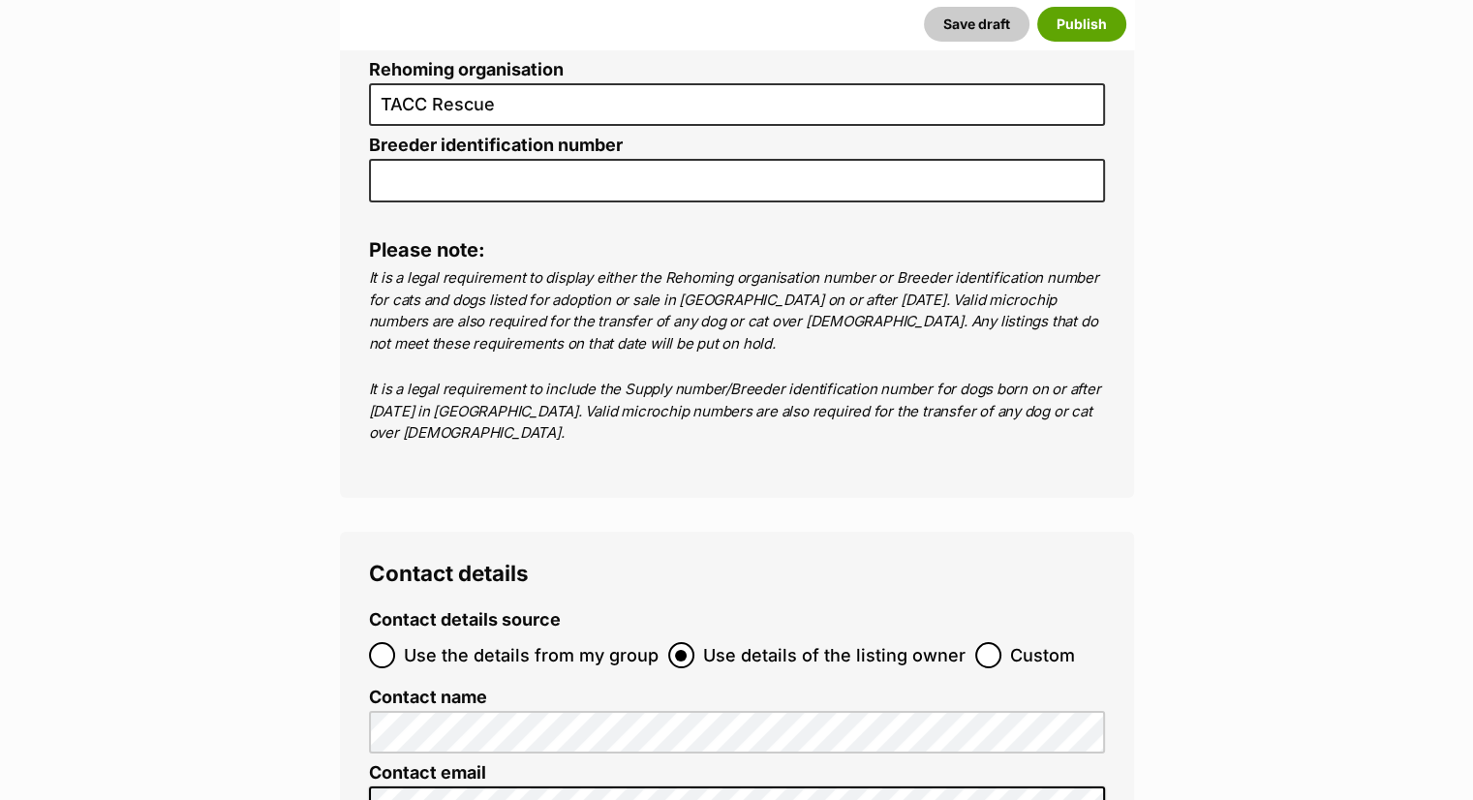
scroll to position [6921, 0]
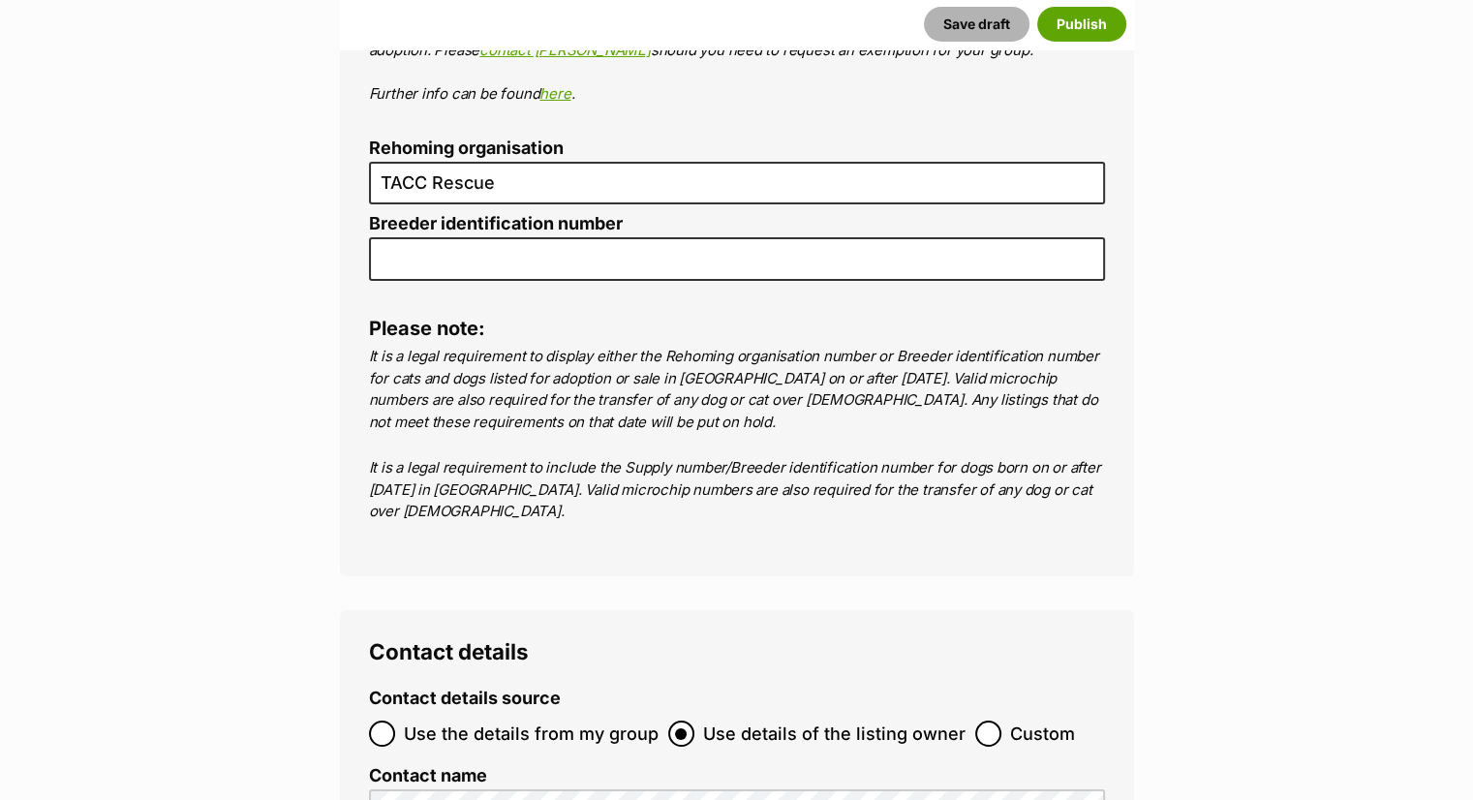
click at [945, 20] on button "Save draft" at bounding box center [977, 24] width 106 height 35
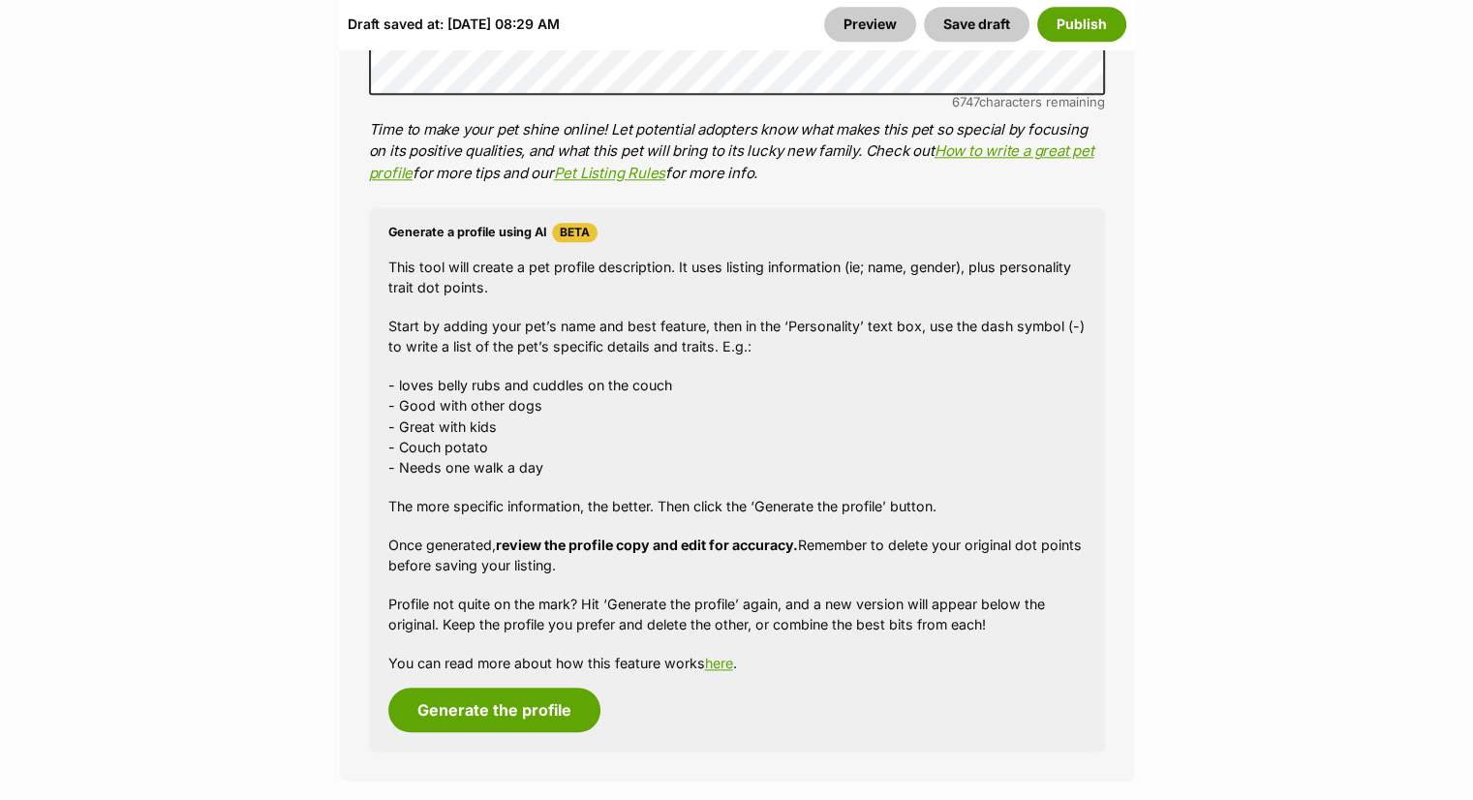
scroll to position [2033, 0]
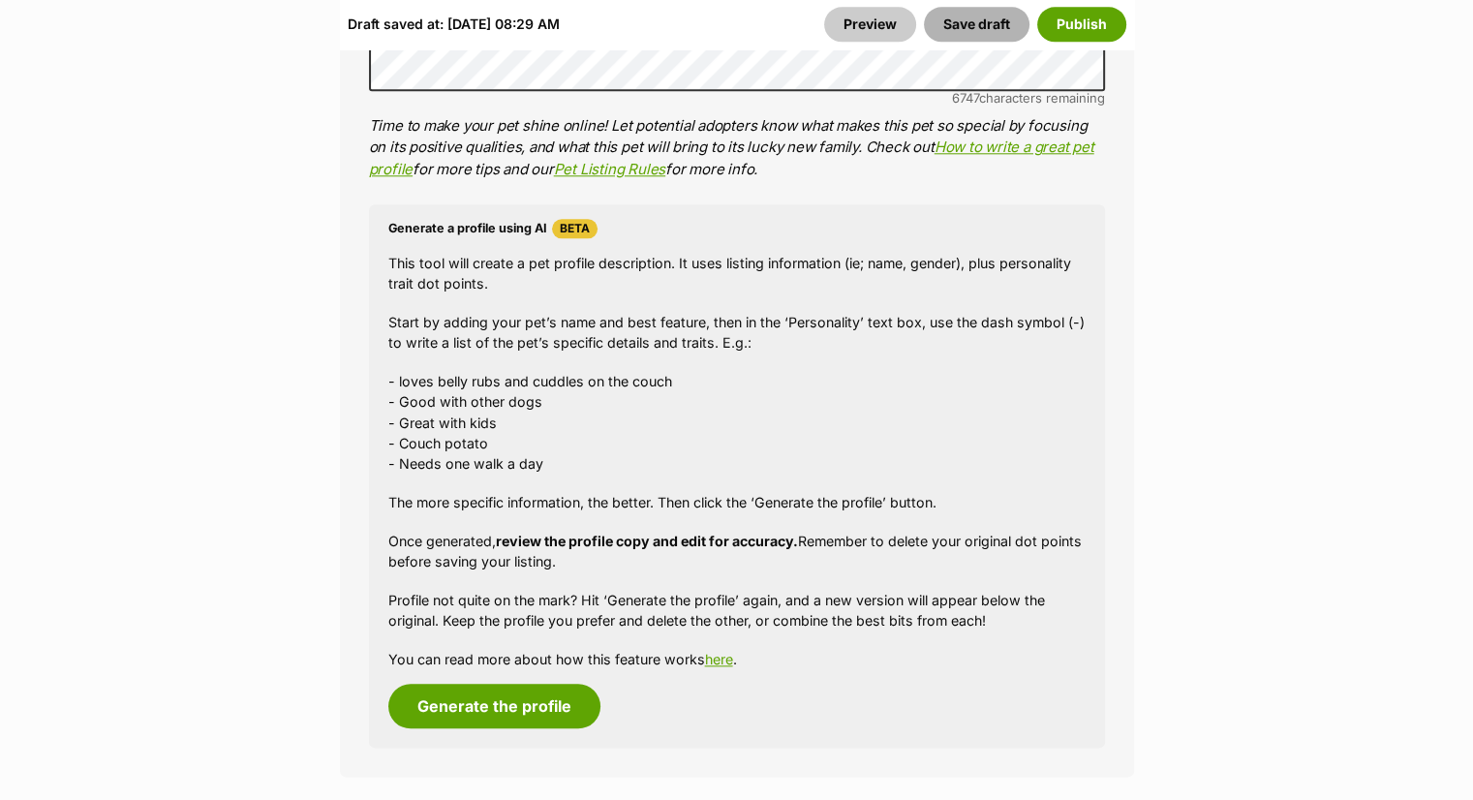
click at [991, 7] on button "Save draft" at bounding box center [977, 24] width 106 height 35
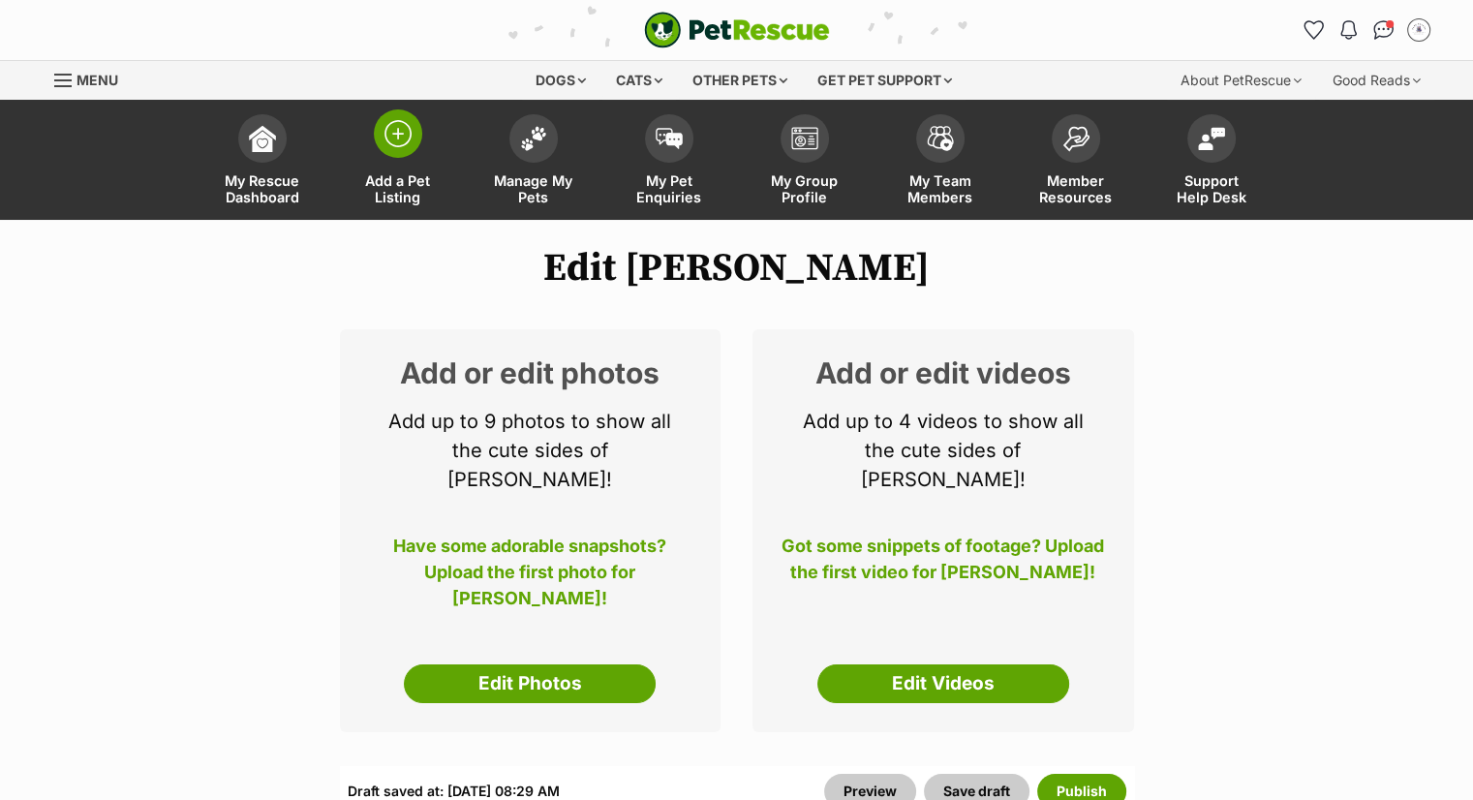
click at [394, 140] on img at bounding box center [397, 133] width 27 height 27
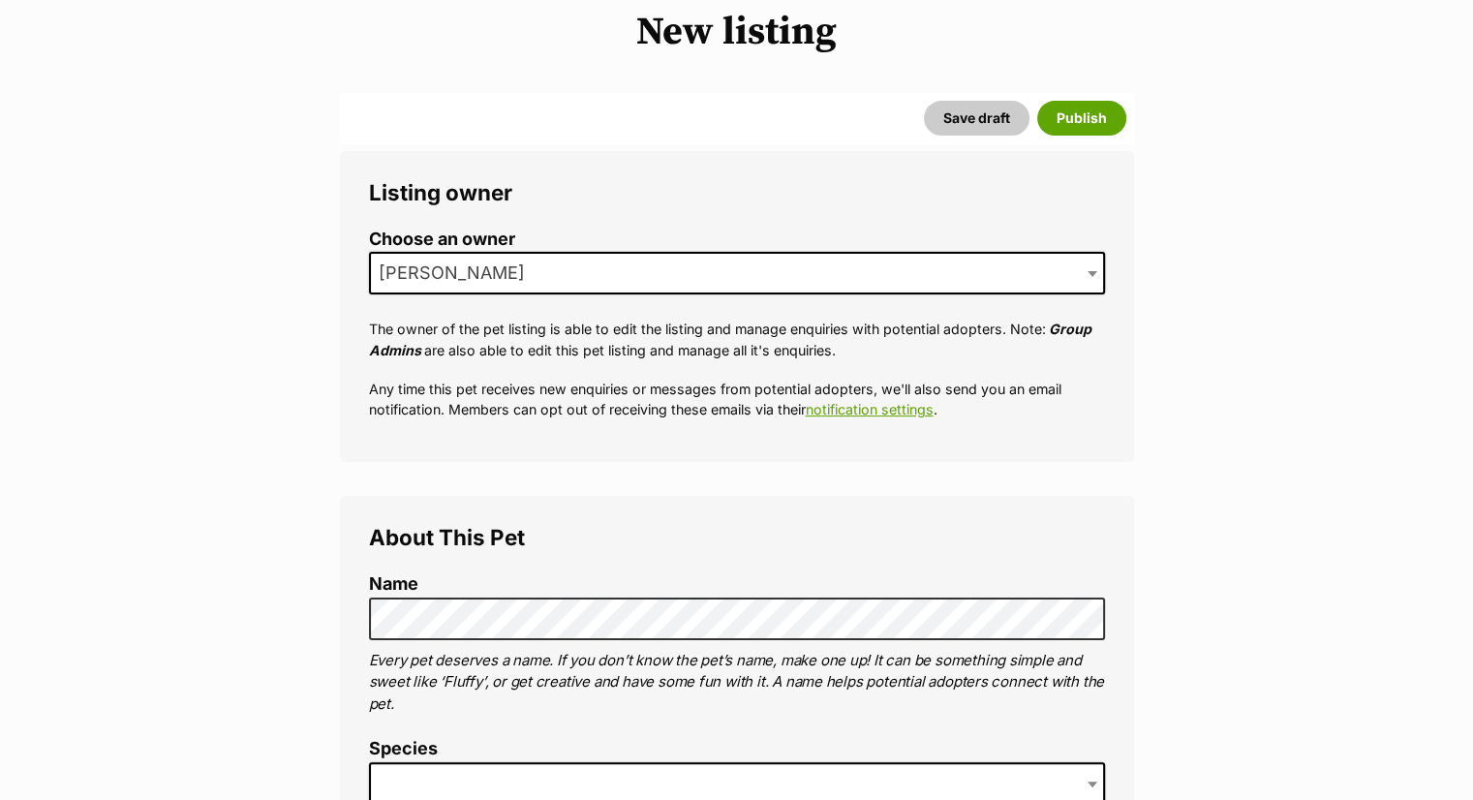
scroll to position [936, 0]
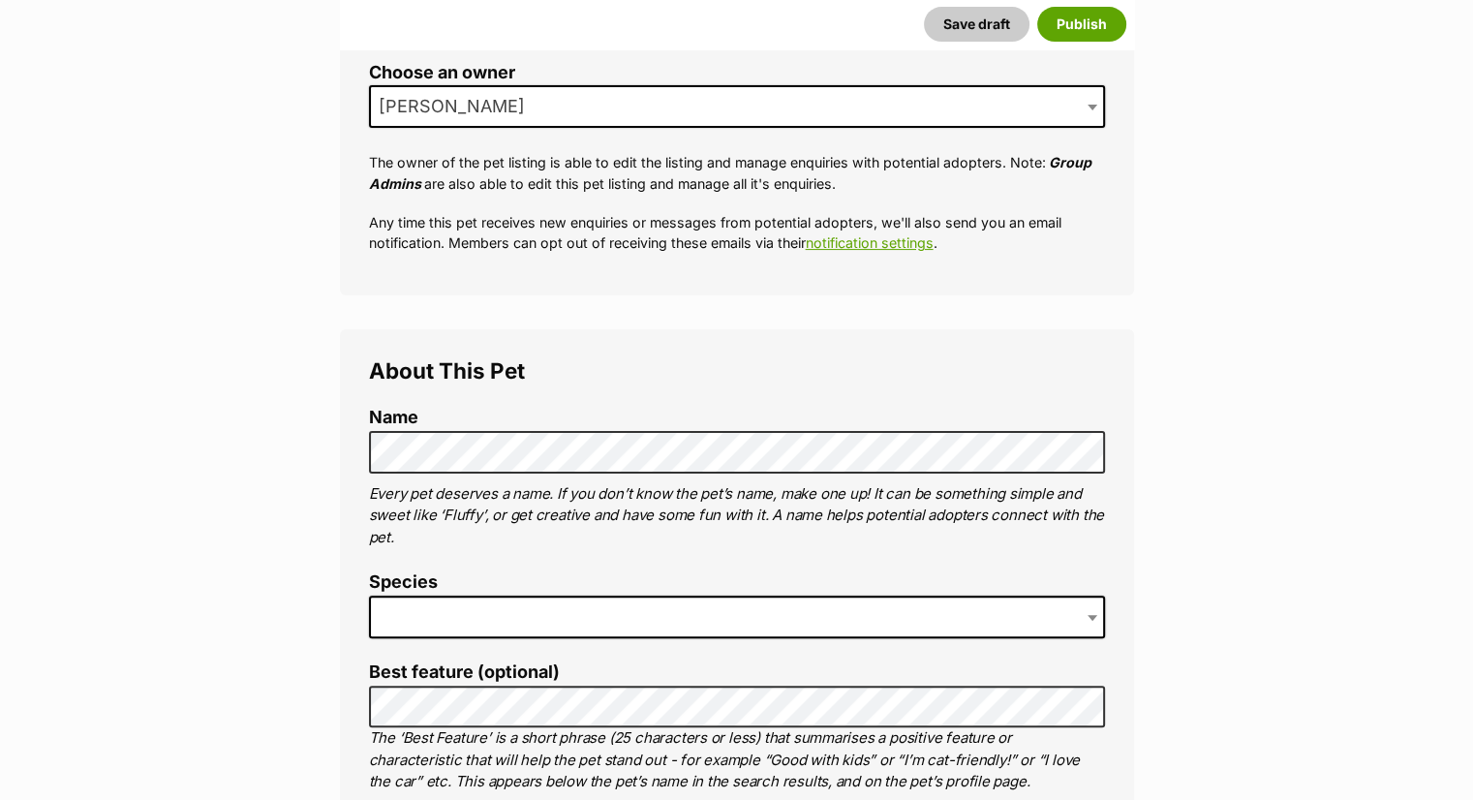
scroll to position [403, 0]
click at [507, 629] on span at bounding box center [737, 617] width 736 height 43
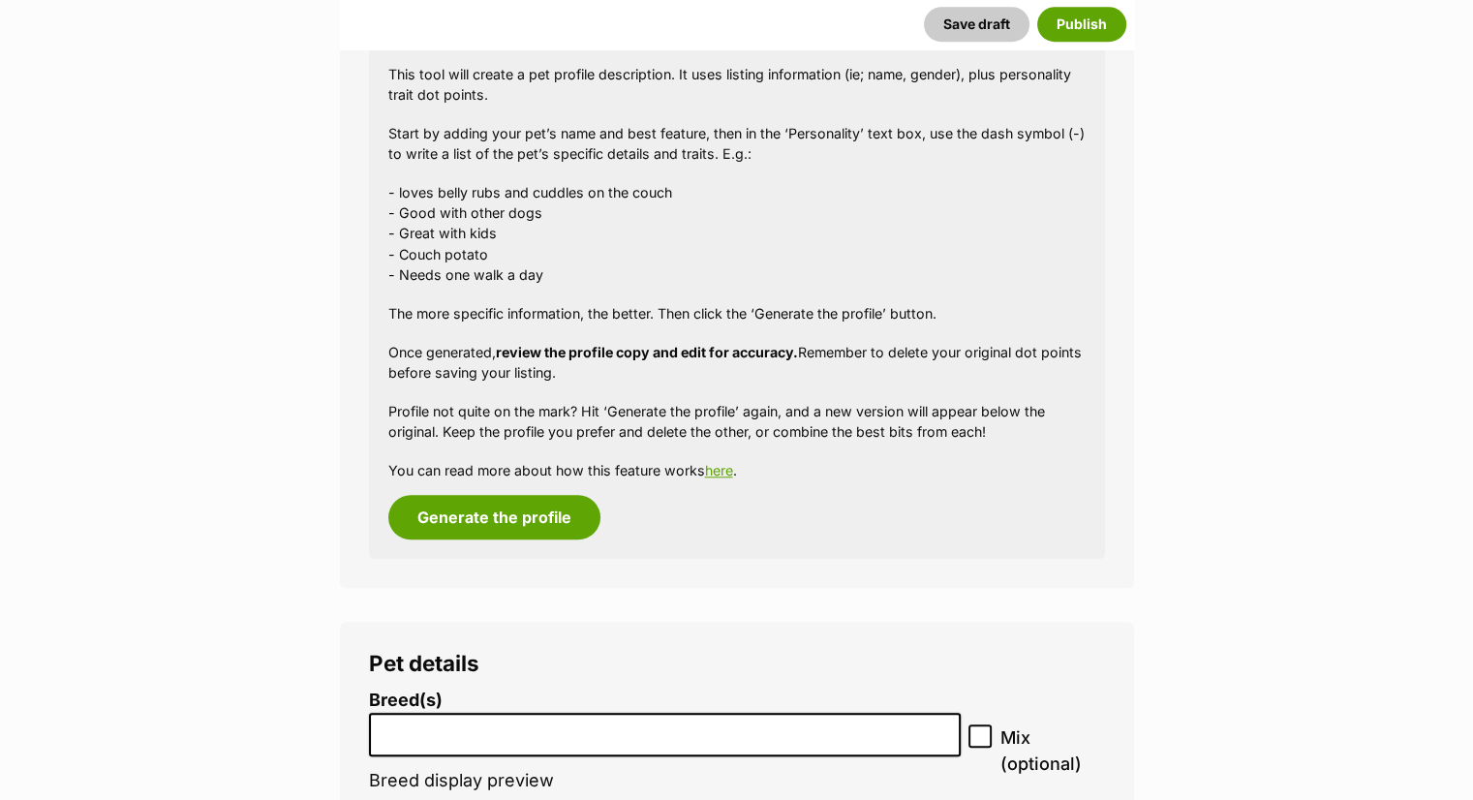
scroll to position [1772, 0]
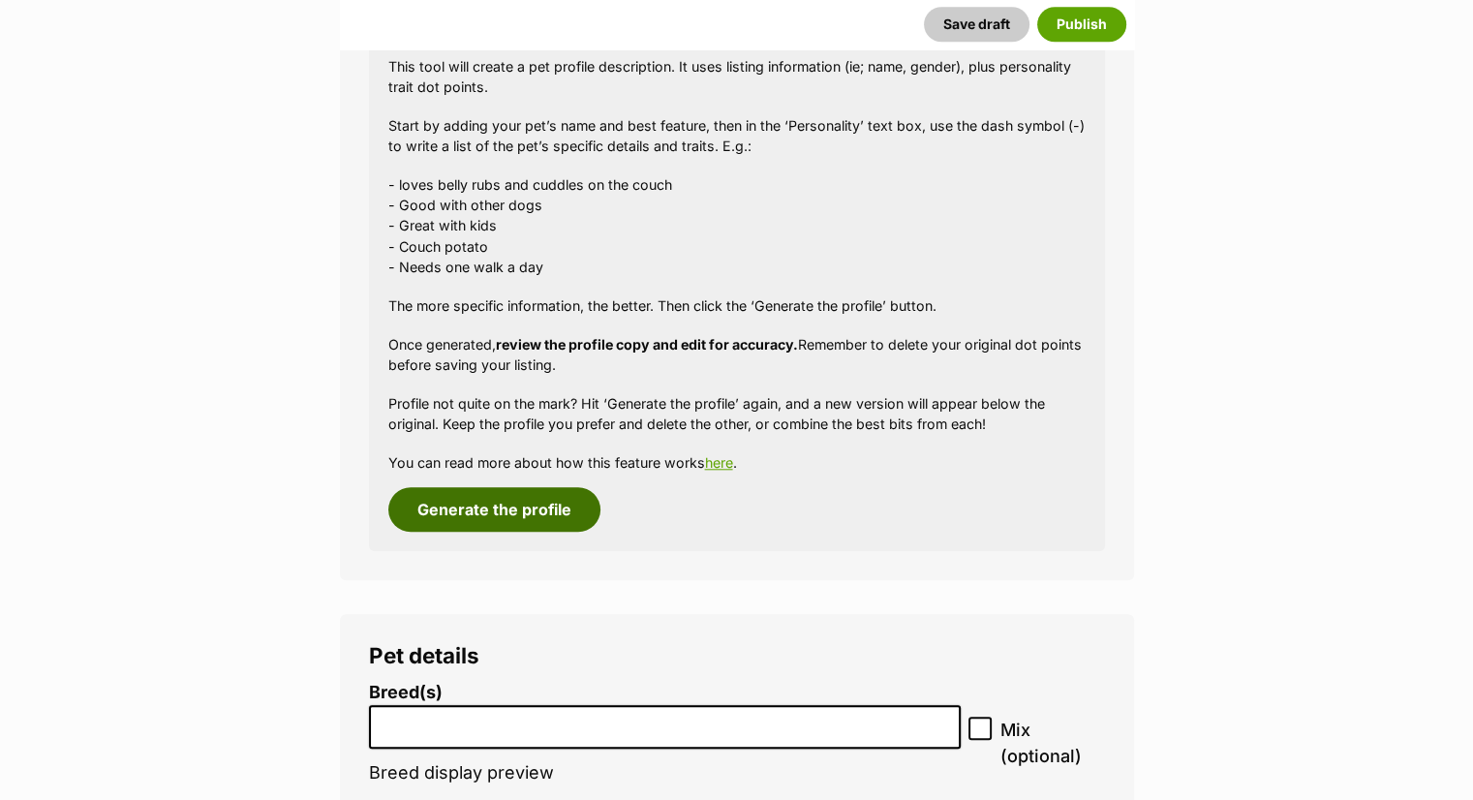
click at [457, 520] on button "Generate the profile" at bounding box center [494, 509] width 212 height 45
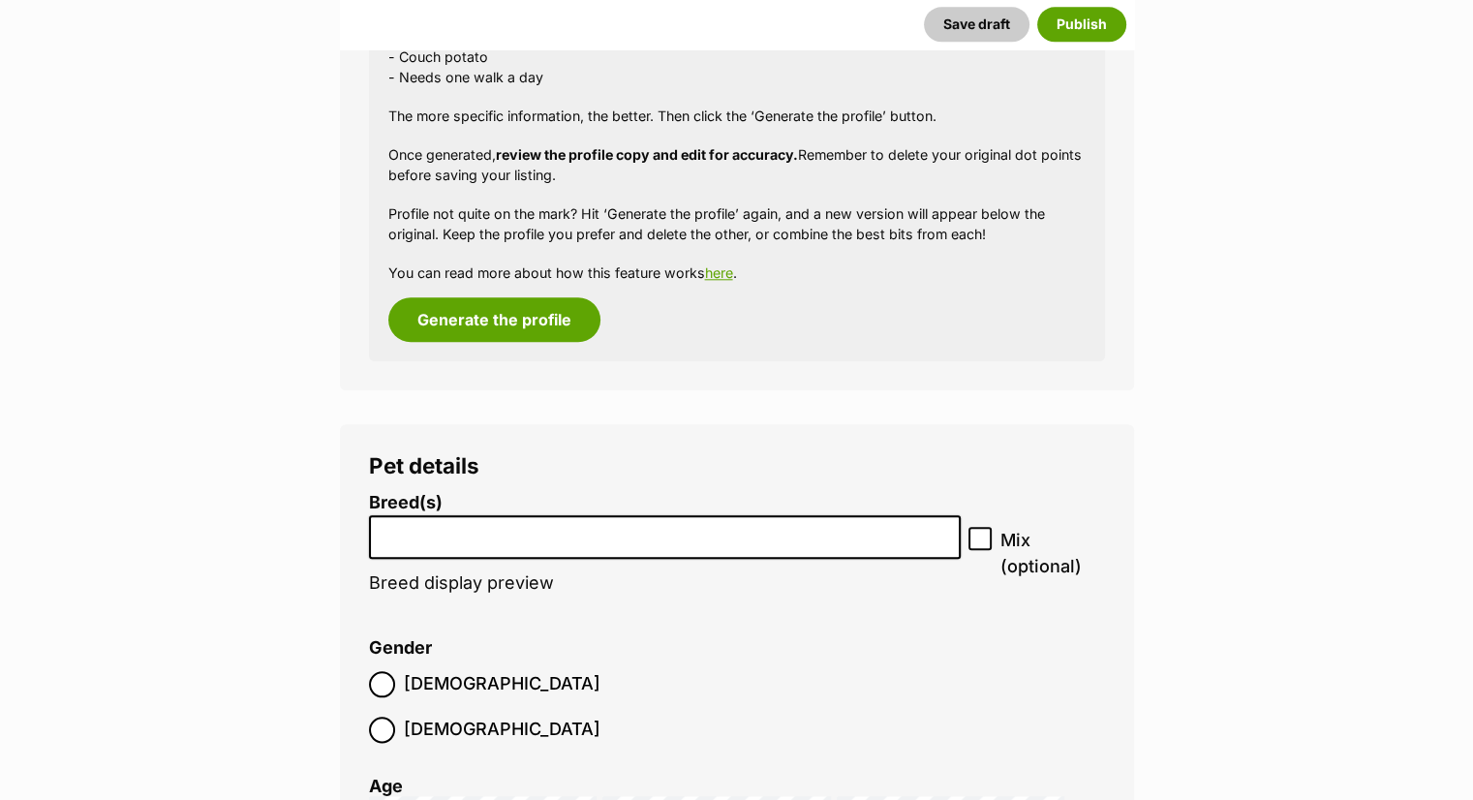
scroll to position [2069, 0]
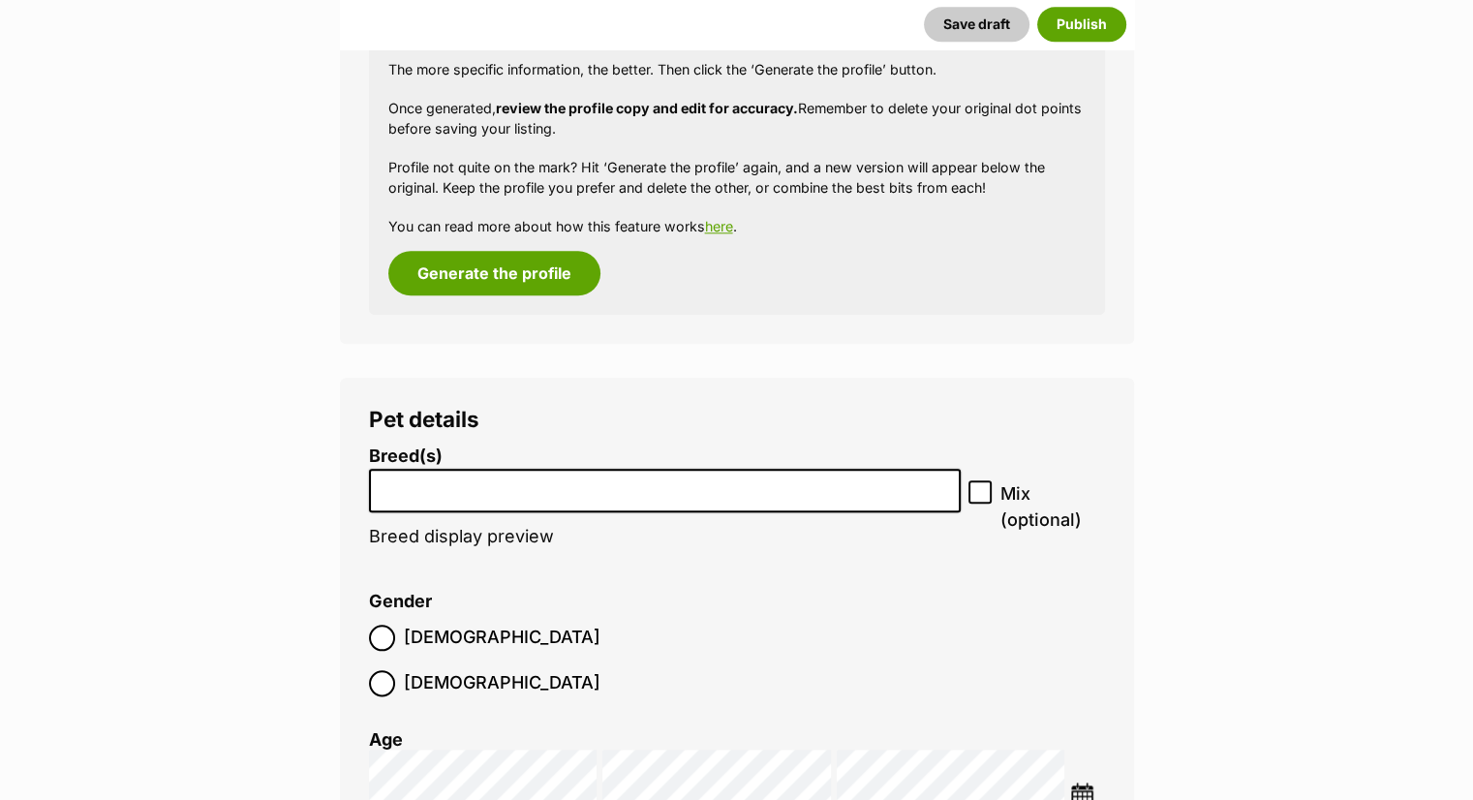
click at [554, 501] on li at bounding box center [665, 491] width 579 height 40
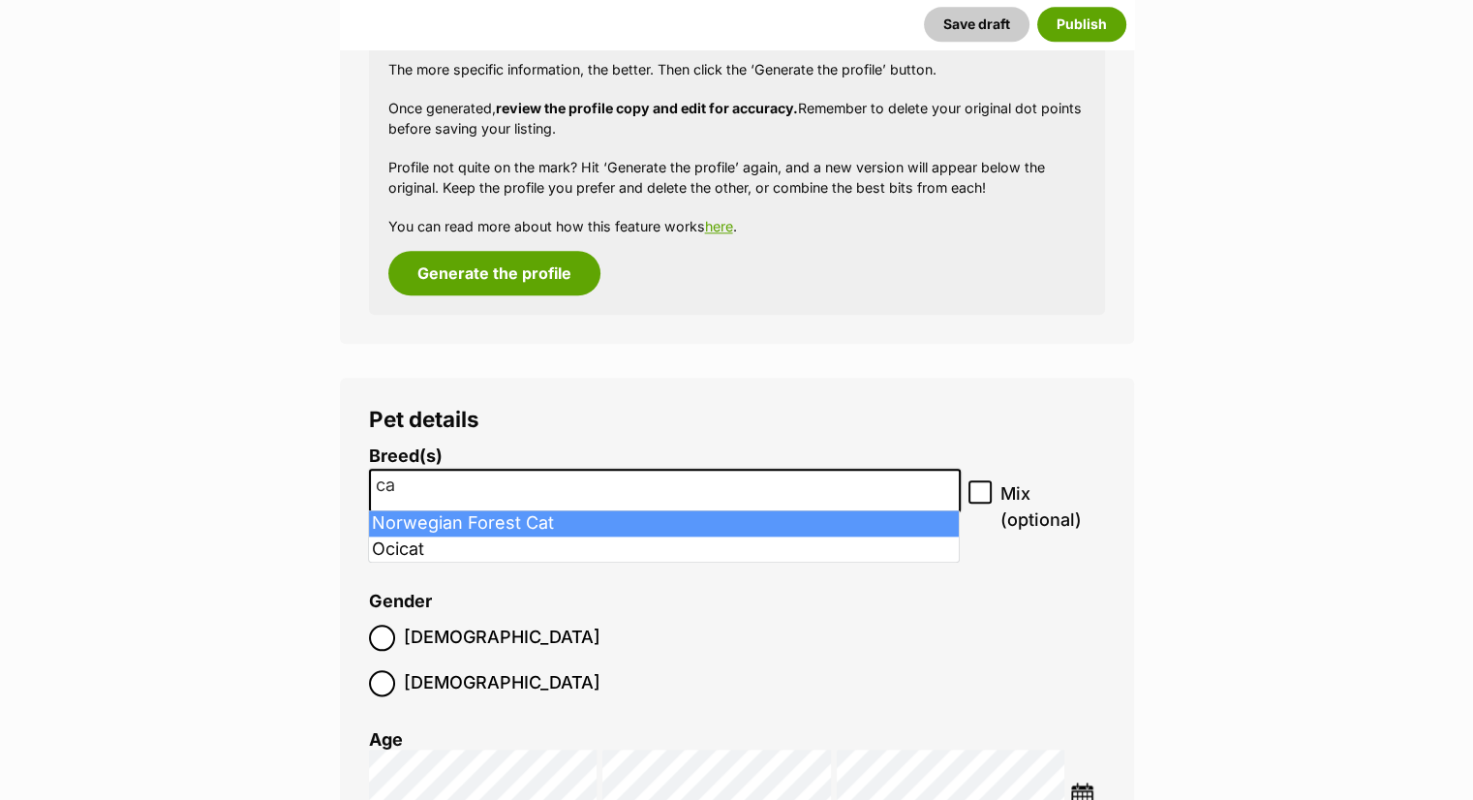
type input "c"
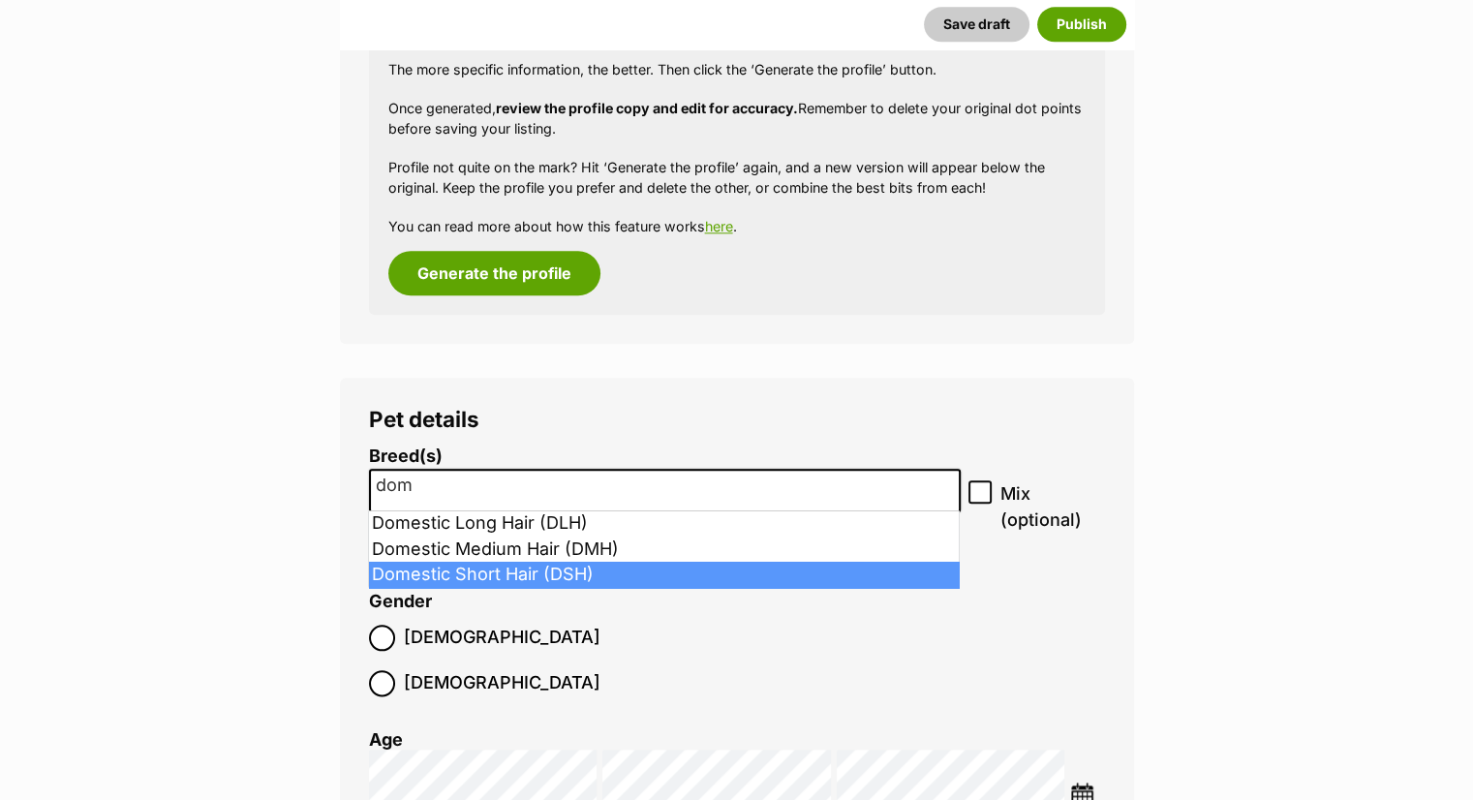
type input "dom"
select select "252102"
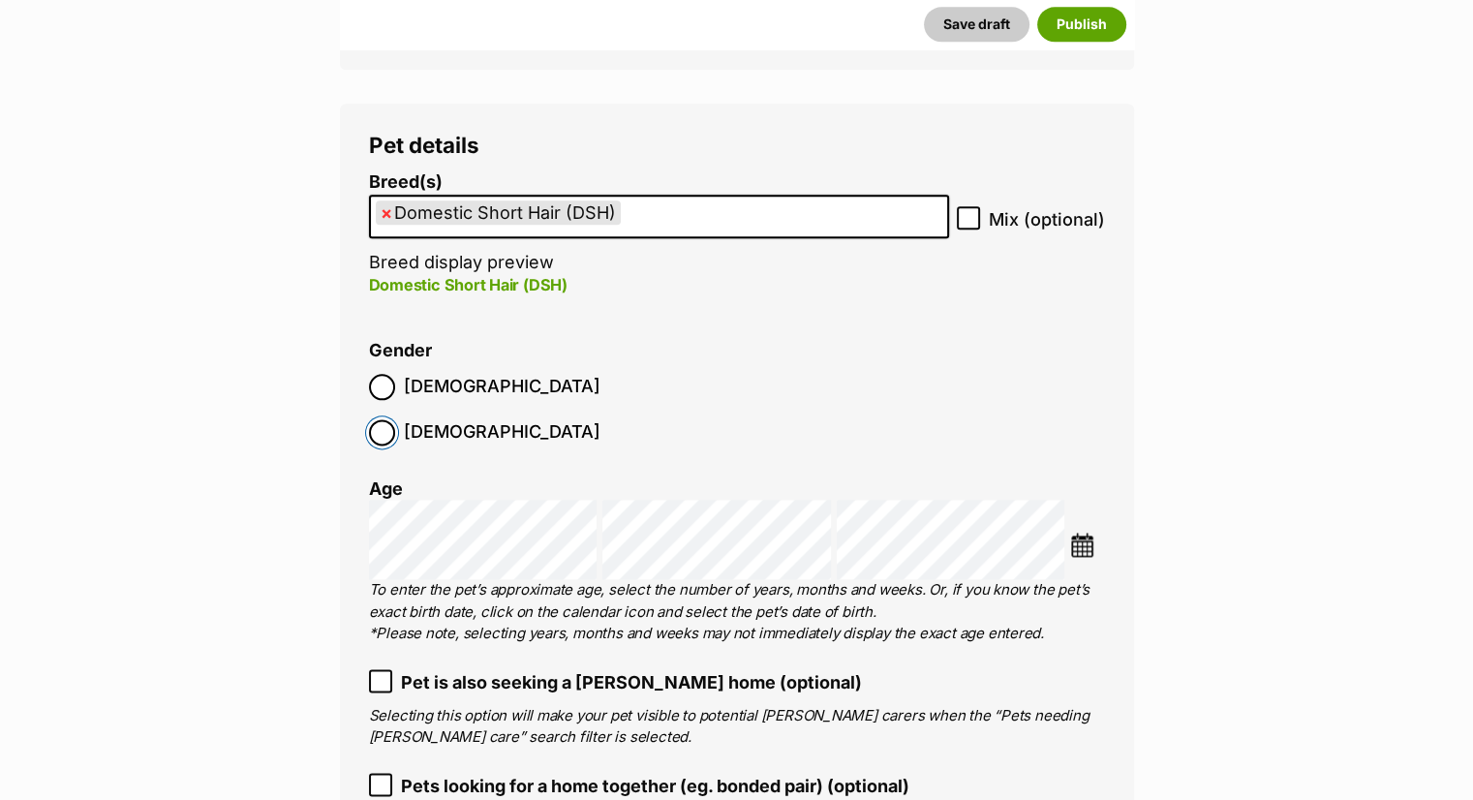
scroll to position [2345, 0]
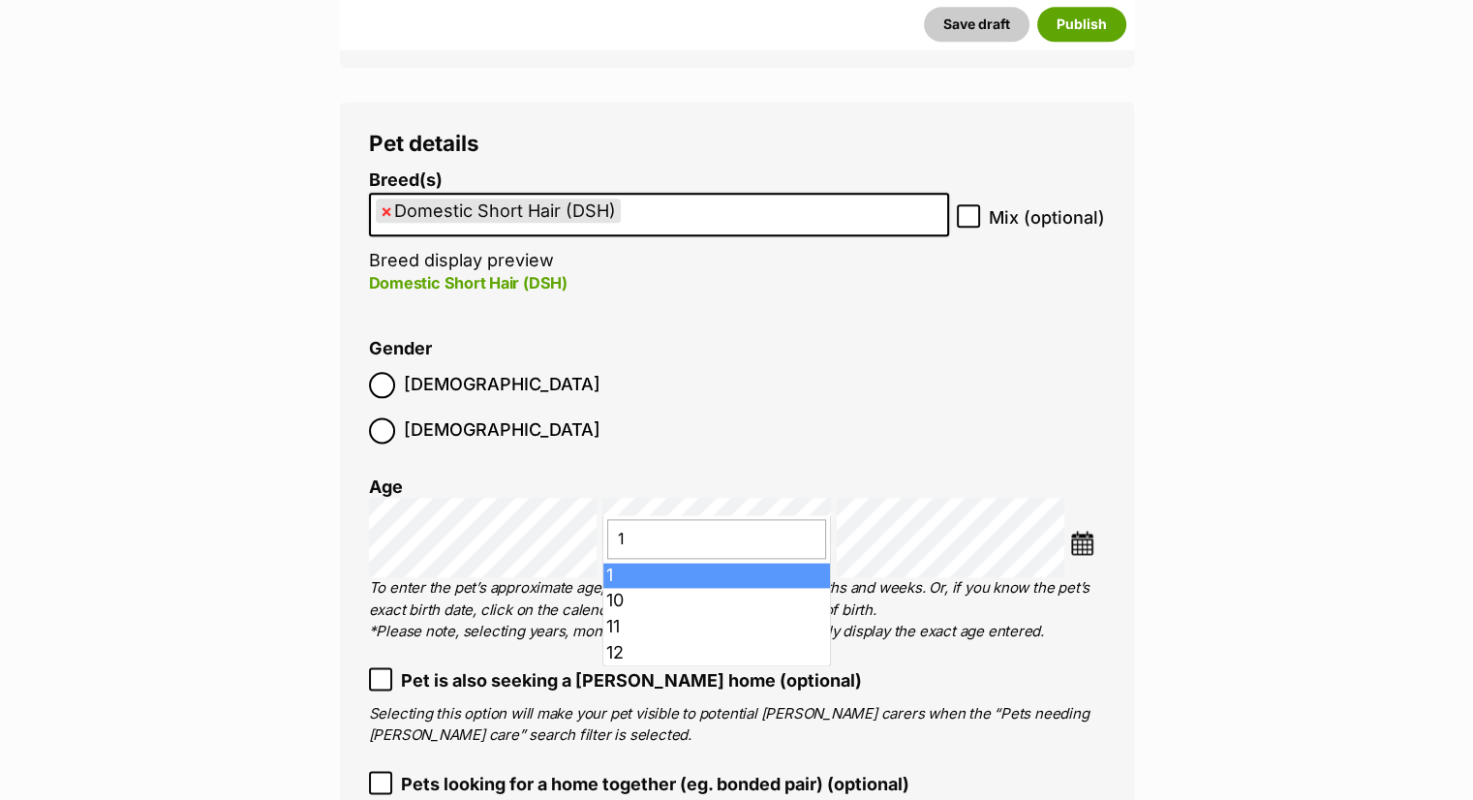
type input "12"
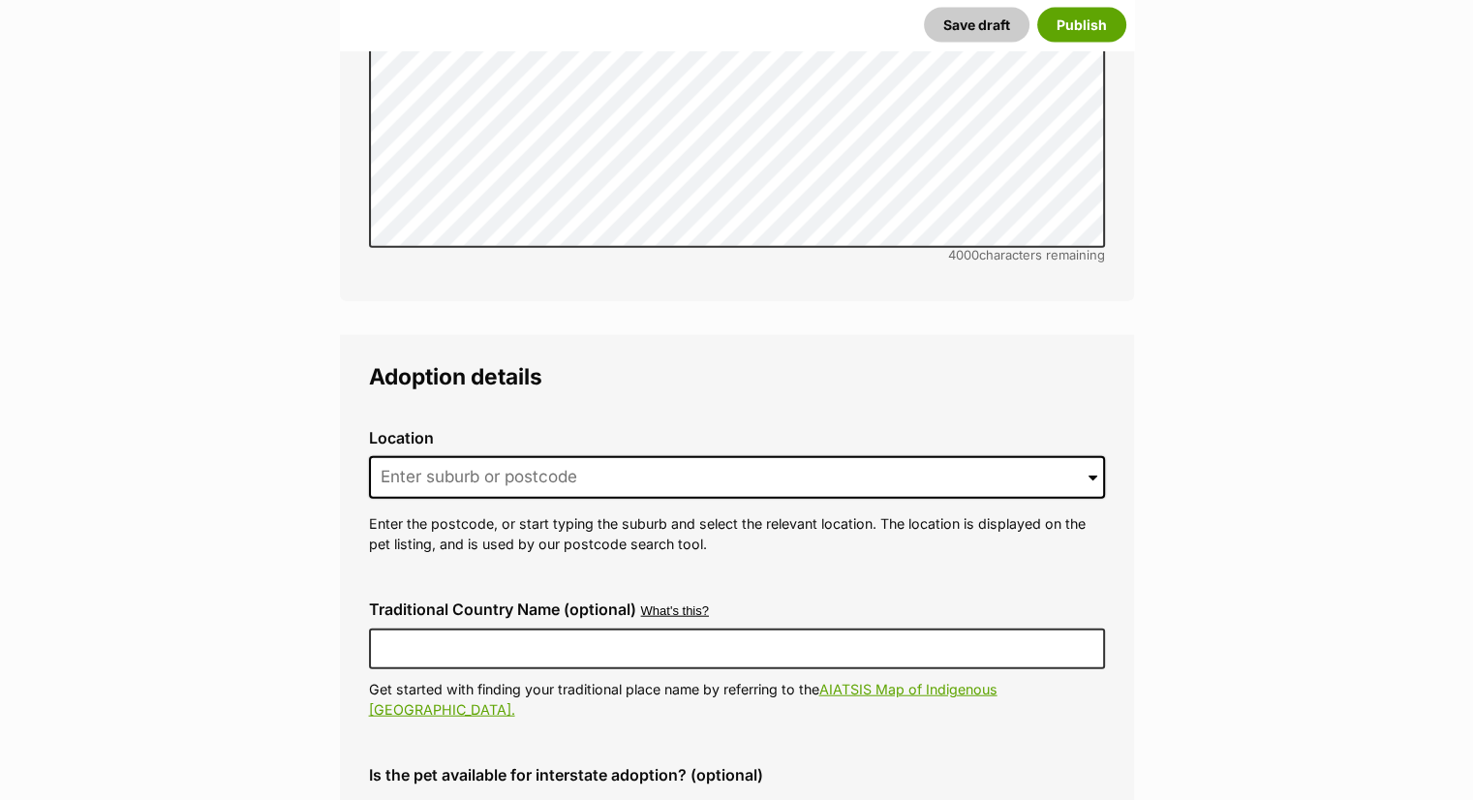
scroll to position [4471, 0]
click at [416, 455] on input at bounding box center [737, 476] width 736 height 43
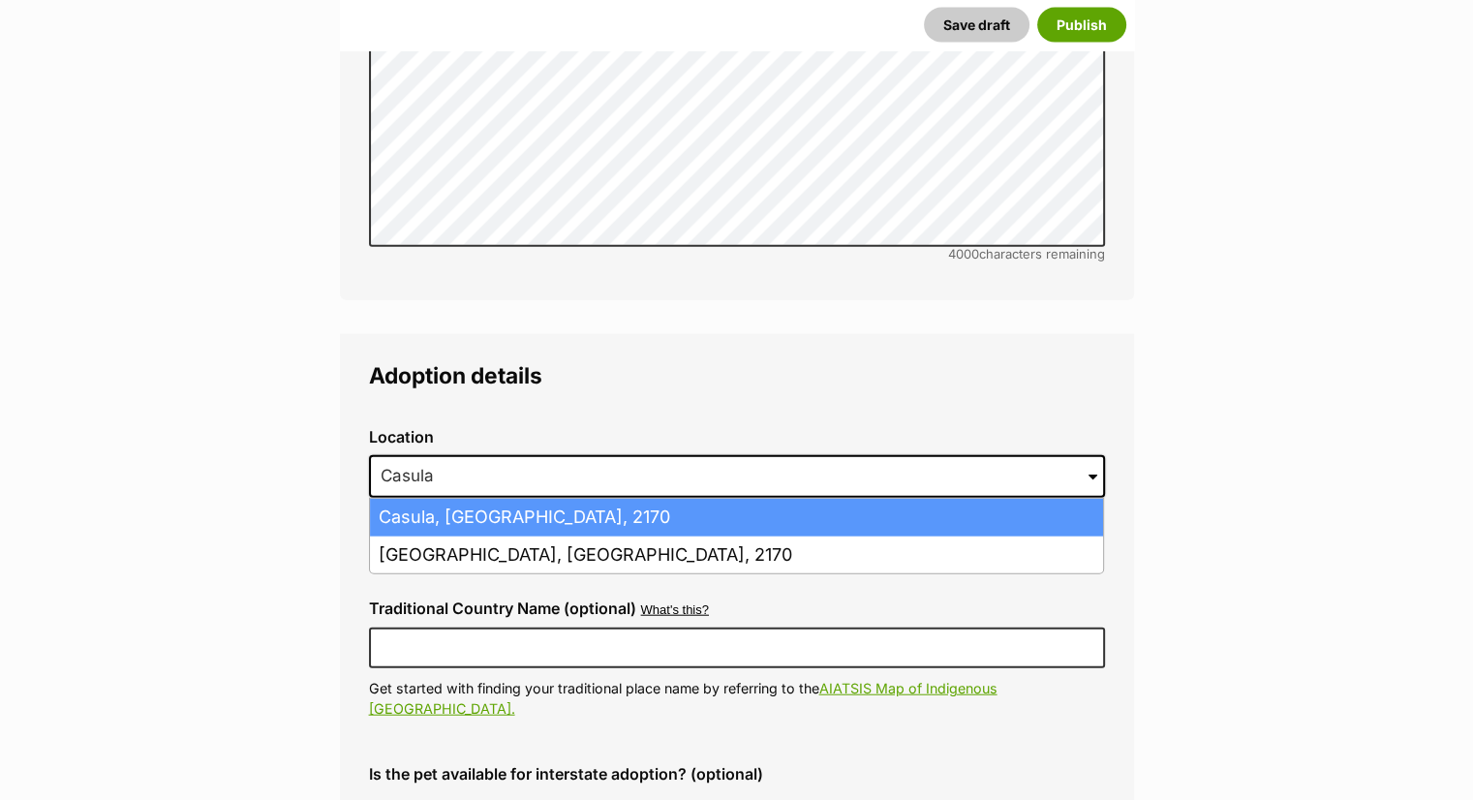
click at [414, 499] on li "Casula, New South Wales, 2170" at bounding box center [736, 518] width 733 height 38
type input "Casula, New South Wales, 2170"
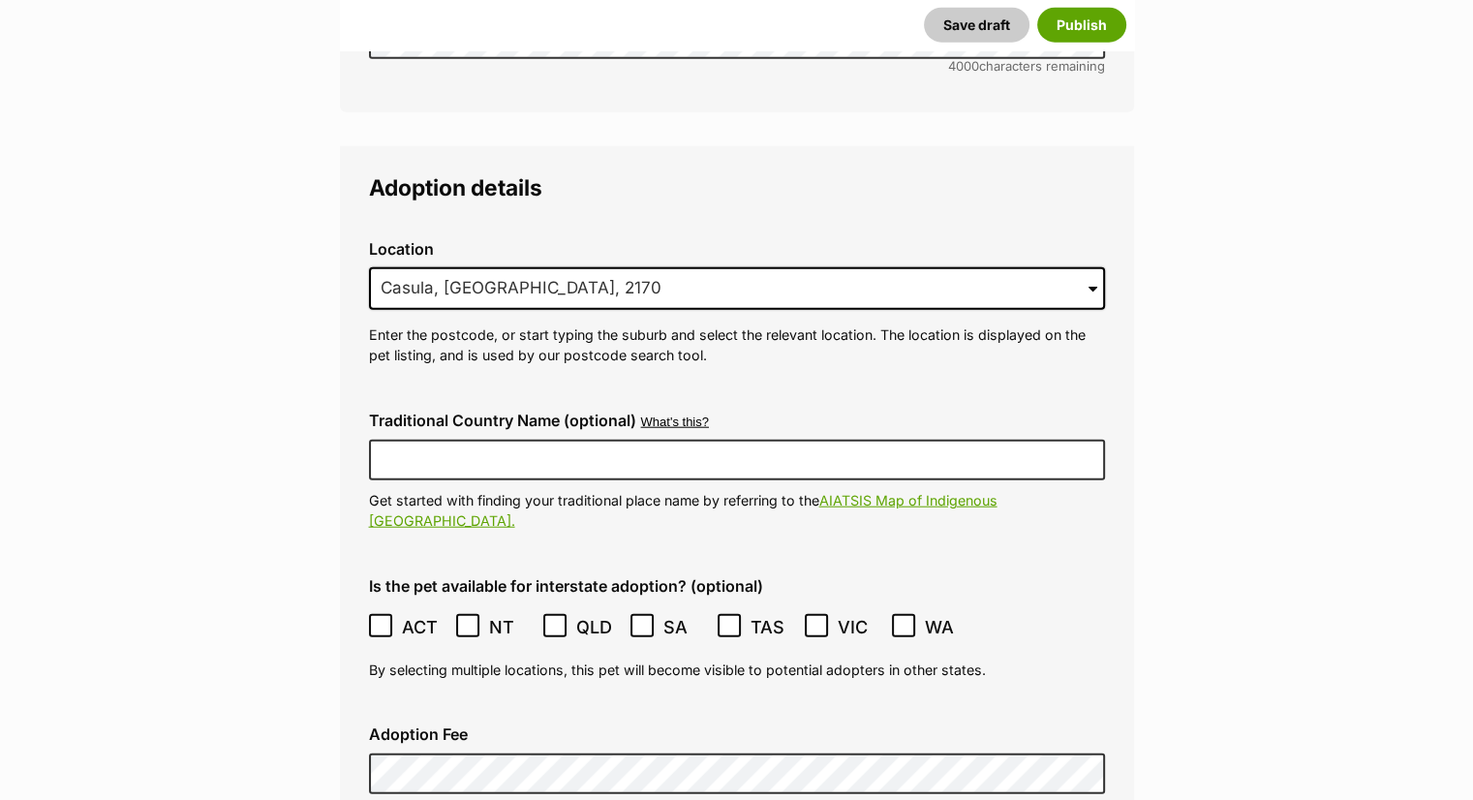
scroll to position [4660, 0]
click at [556, 618] on icon at bounding box center [555, 625] width 14 height 14
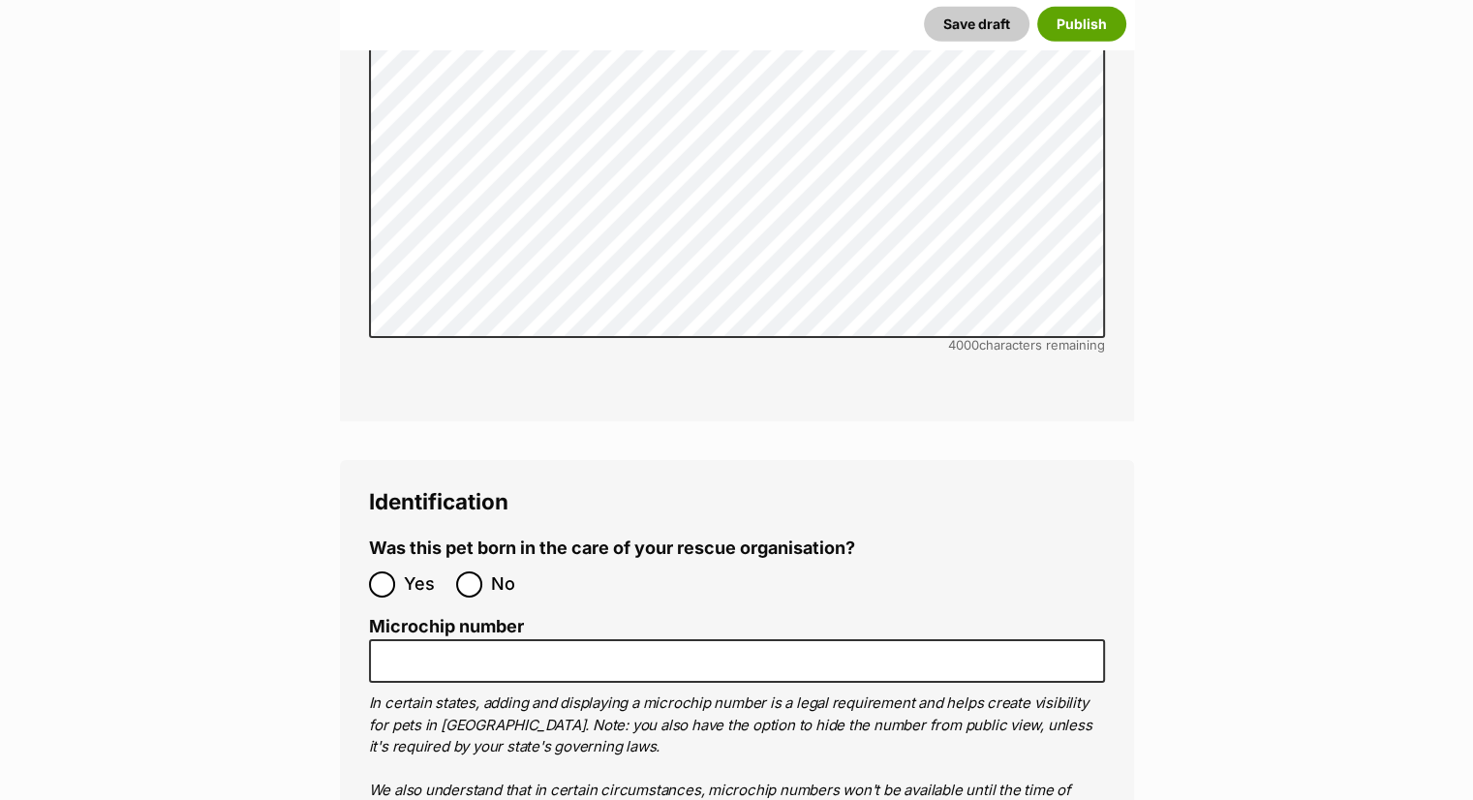
scroll to position [6199, 0]
click at [465, 570] on input "No" at bounding box center [469, 583] width 26 height 26
radio input "true"
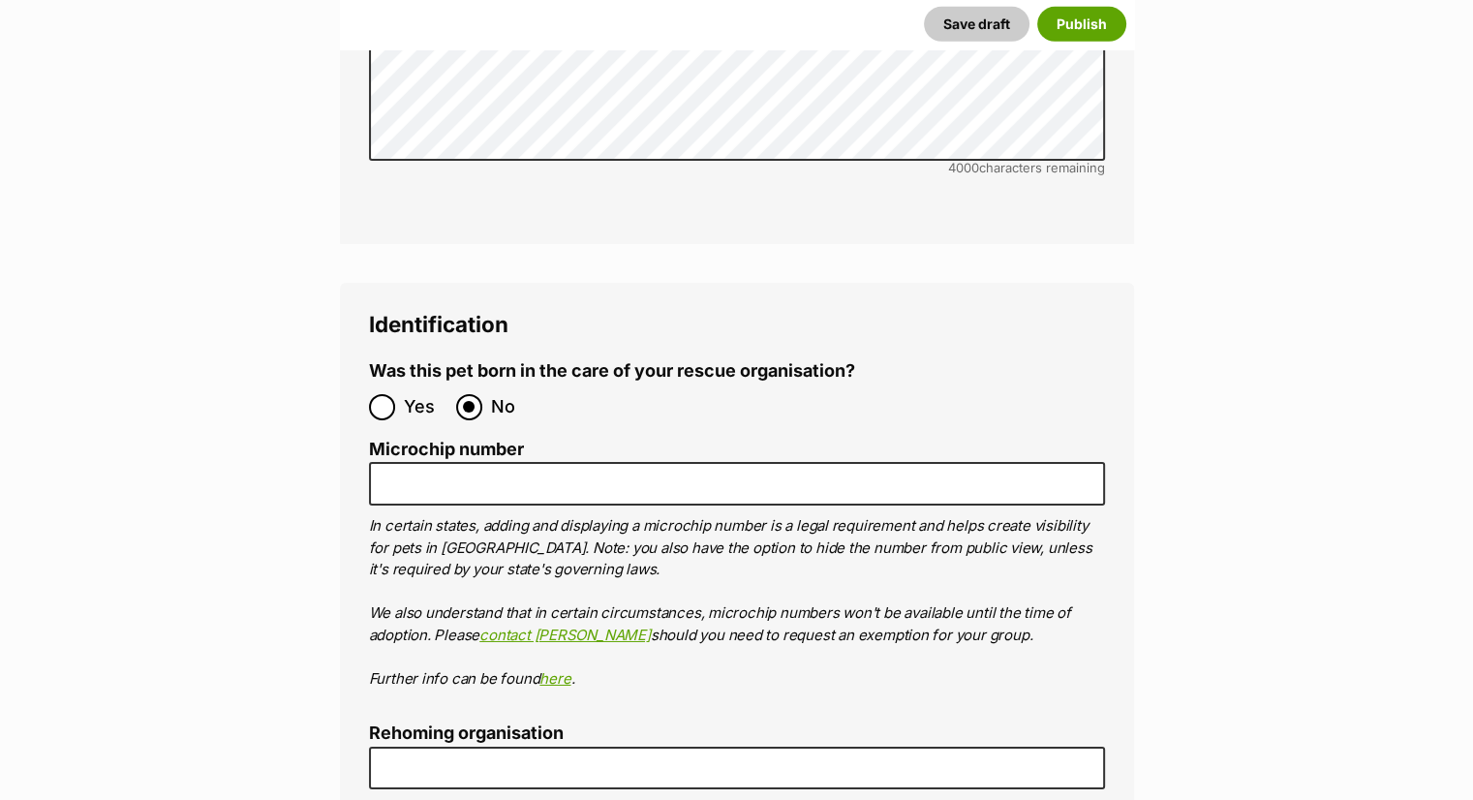
scroll to position [6381, 0]
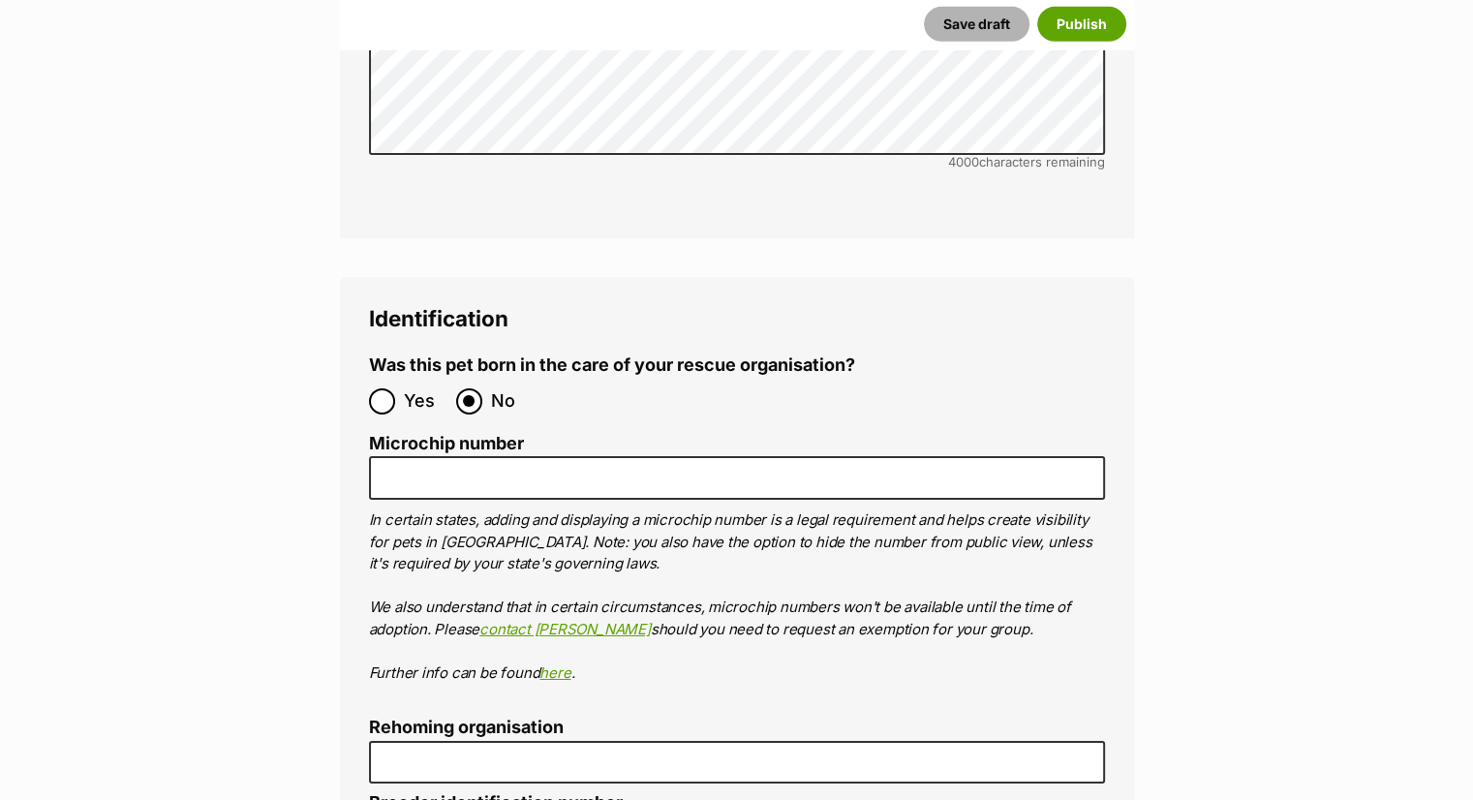
drag, startPoint x: 981, startPoint y: 21, endPoint x: 693, endPoint y: 640, distance: 682.4
click at [693, 718] on label "Rehoming organisation" at bounding box center [737, 728] width 736 height 20
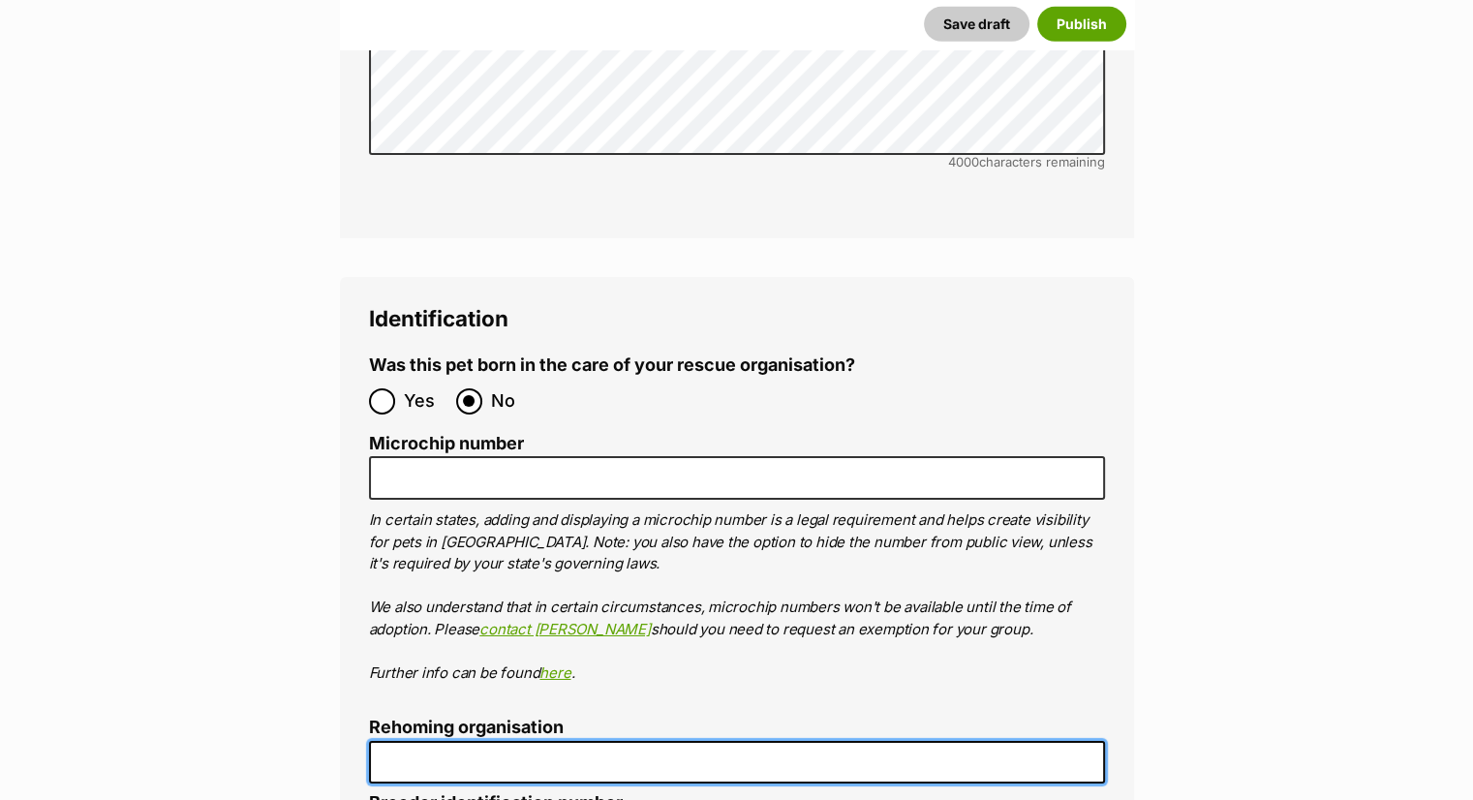
click at [693, 741] on input "Rehoming organisation" at bounding box center [737, 763] width 736 height 44
click at [684, 741] on input "Rehoming organisation" at bounding box center [737, 763] width 736 height 44
type input "TACC Rescue"
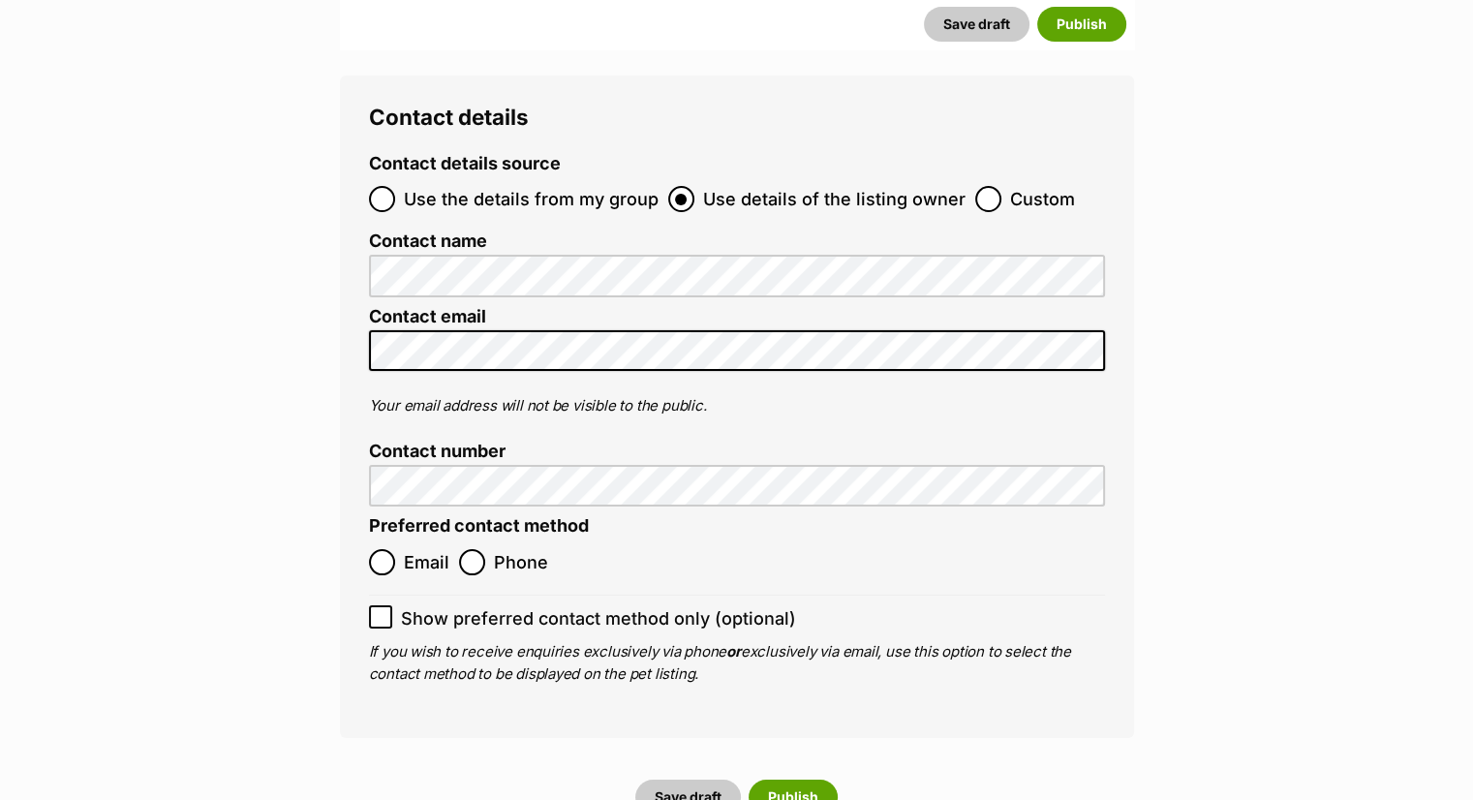
scroll to position [7496, 0]
click at [375, 548] on input "Email" at bounding box center [382, 561] width 26 height 26
radio input "true"
click at [689, 779] on button "Save draft" at bounding box center [688, 796] width 106 height 35
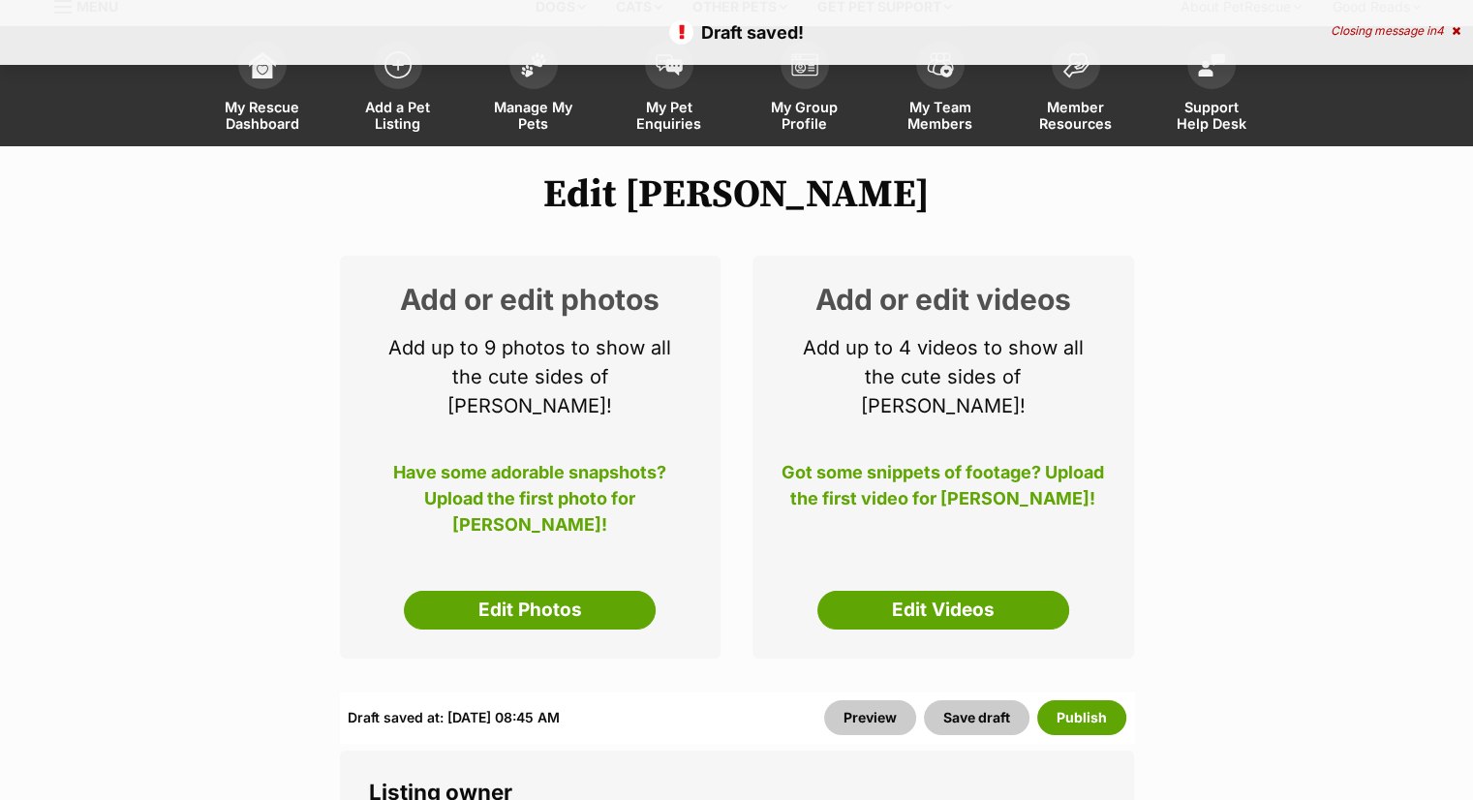
scroll to position [57, 0]
